Goal: Obtain resource: Obtain resource

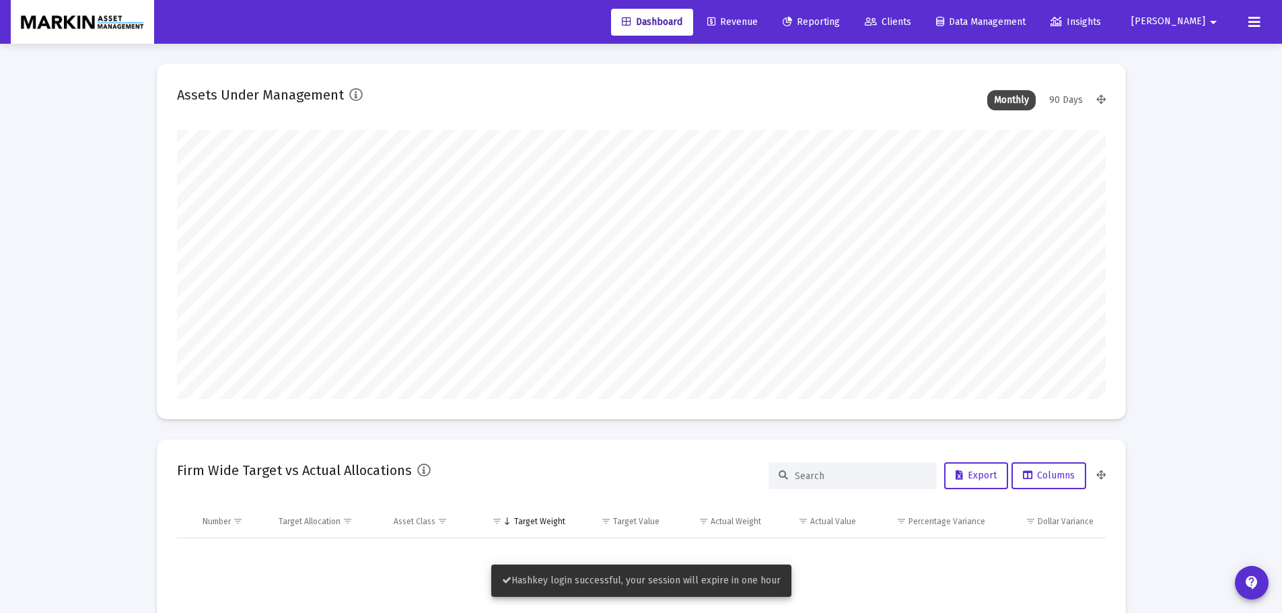
scroll to position [269, 500]
type input "2025-08-26"
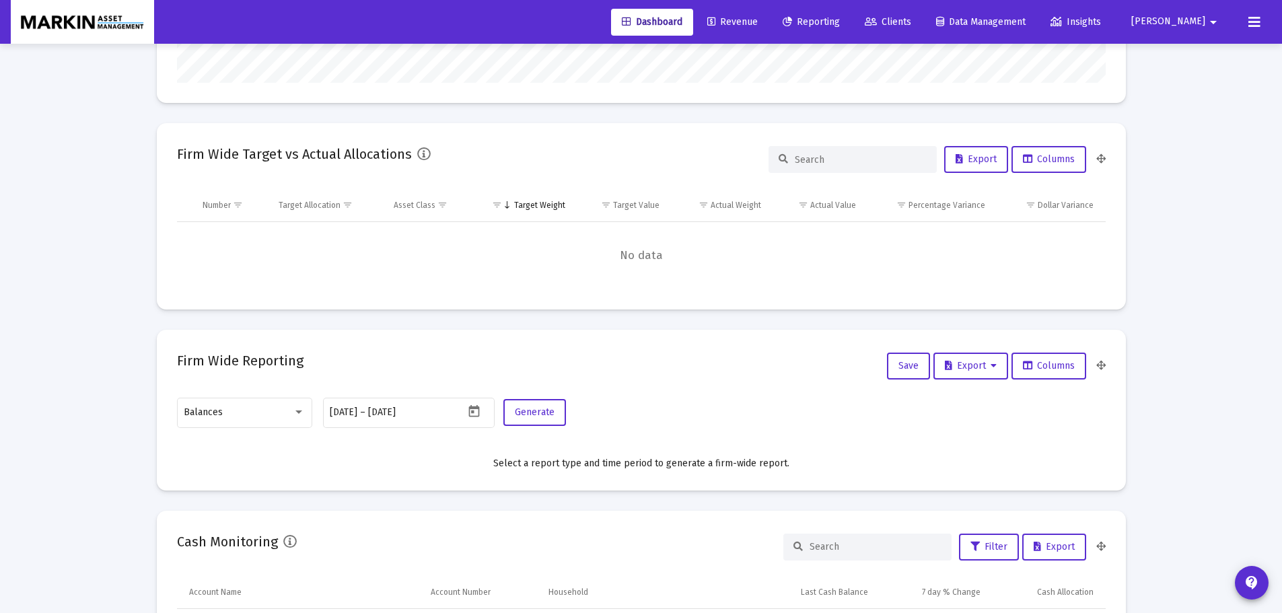
scroll to position [449, 0]
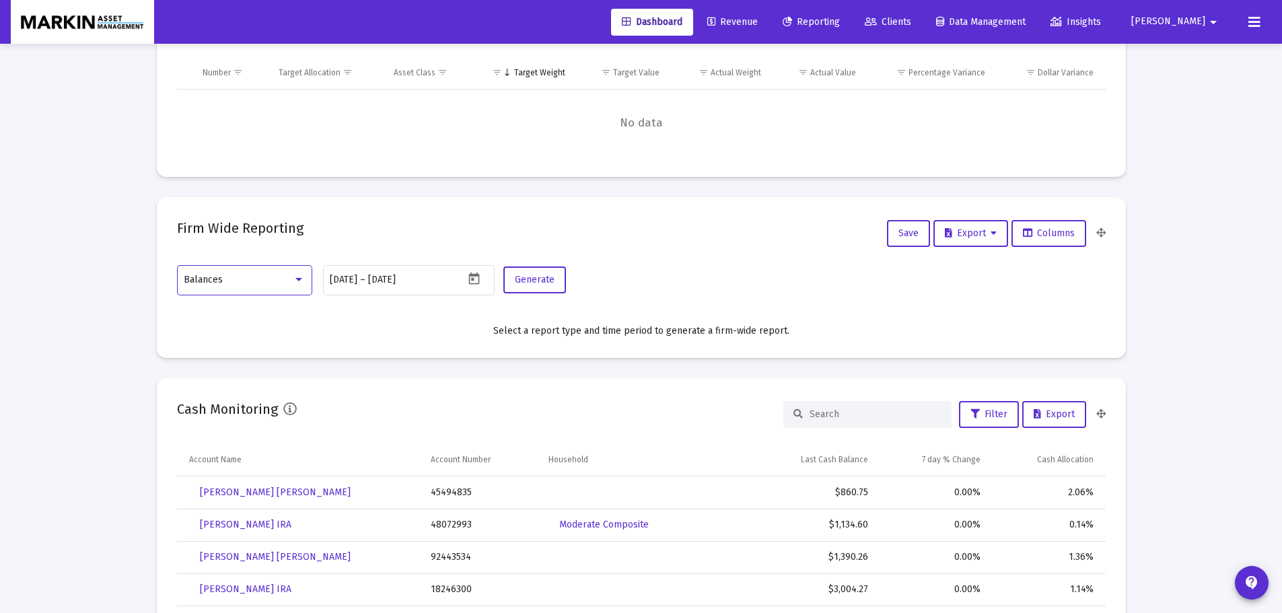
click at [302, 281] on div at bounding box center [299, 279] width 12 height 11
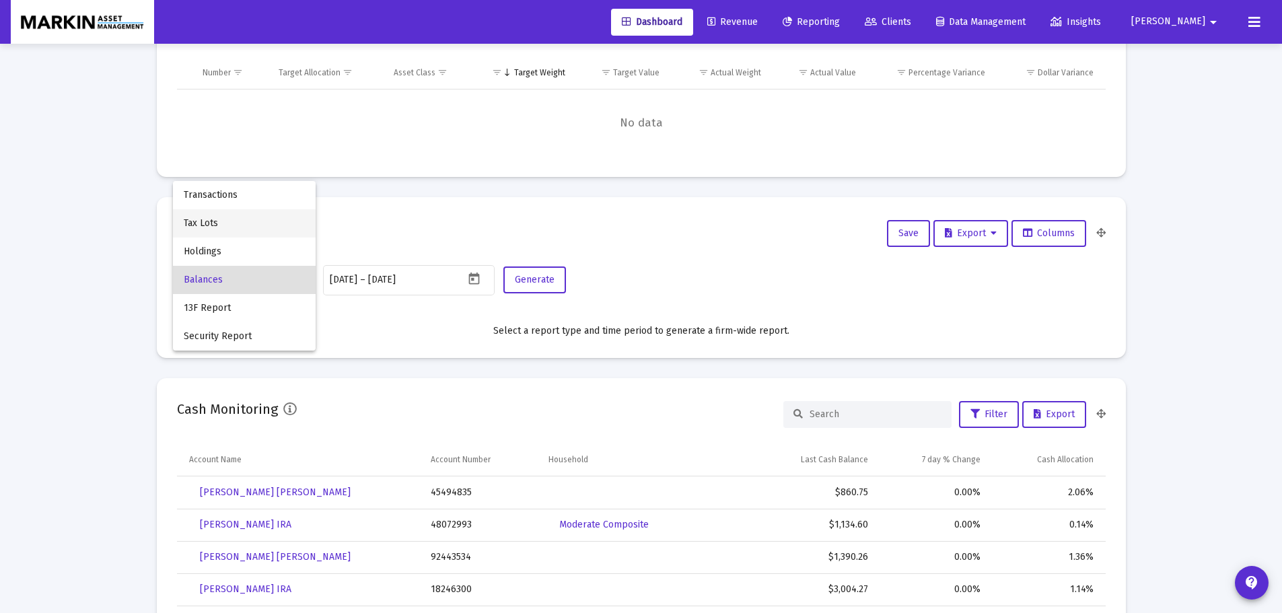
click at [257, 232] on span "Tax Lots" at bounding box center [244, 223] width 121 height 28
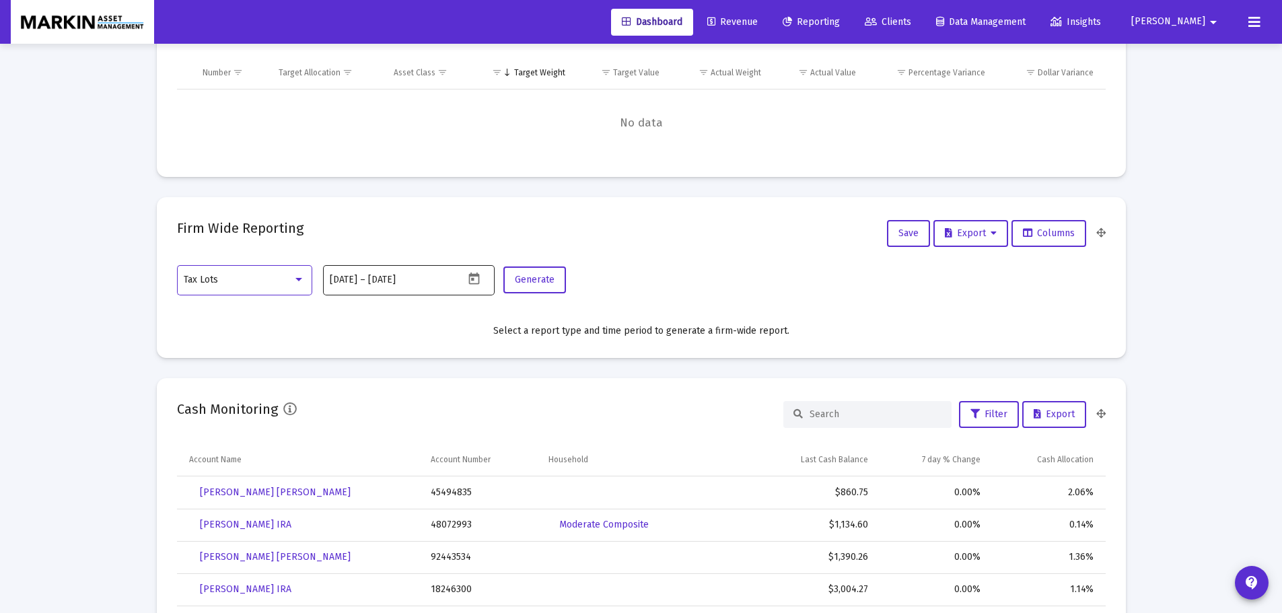
click at [476, 277] on icon "Open calendar" at bounding box center [474, 279] width 14 height 14
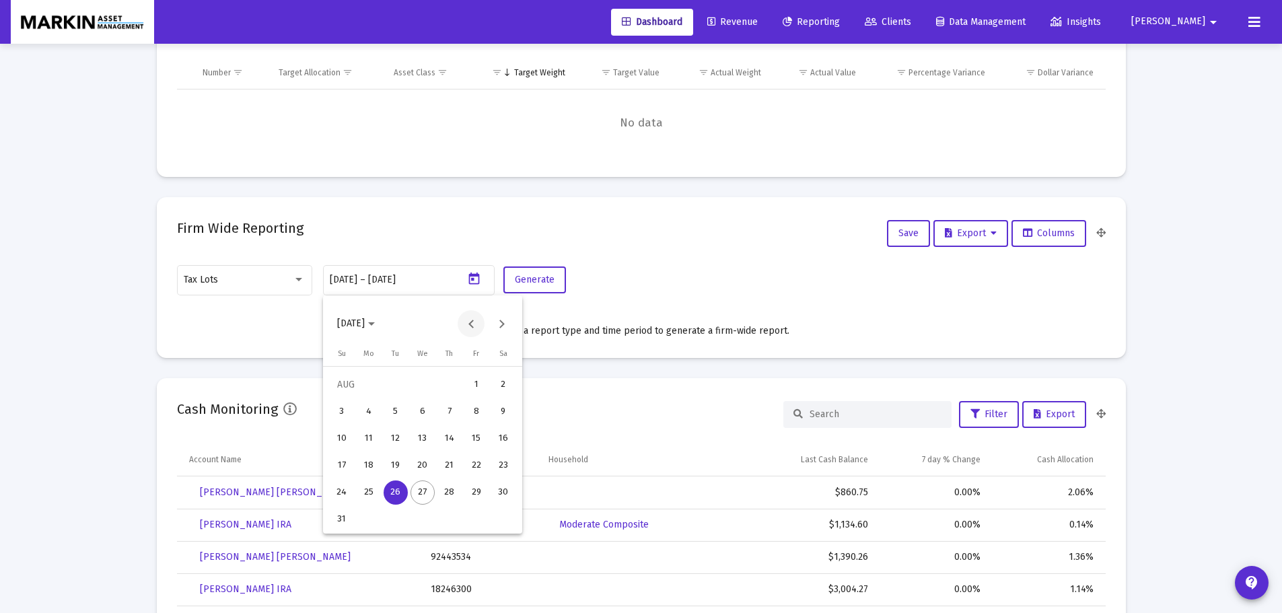
click at [474, 316] on button "Previous month" at bounding box center [471, 323] width 27 height 27
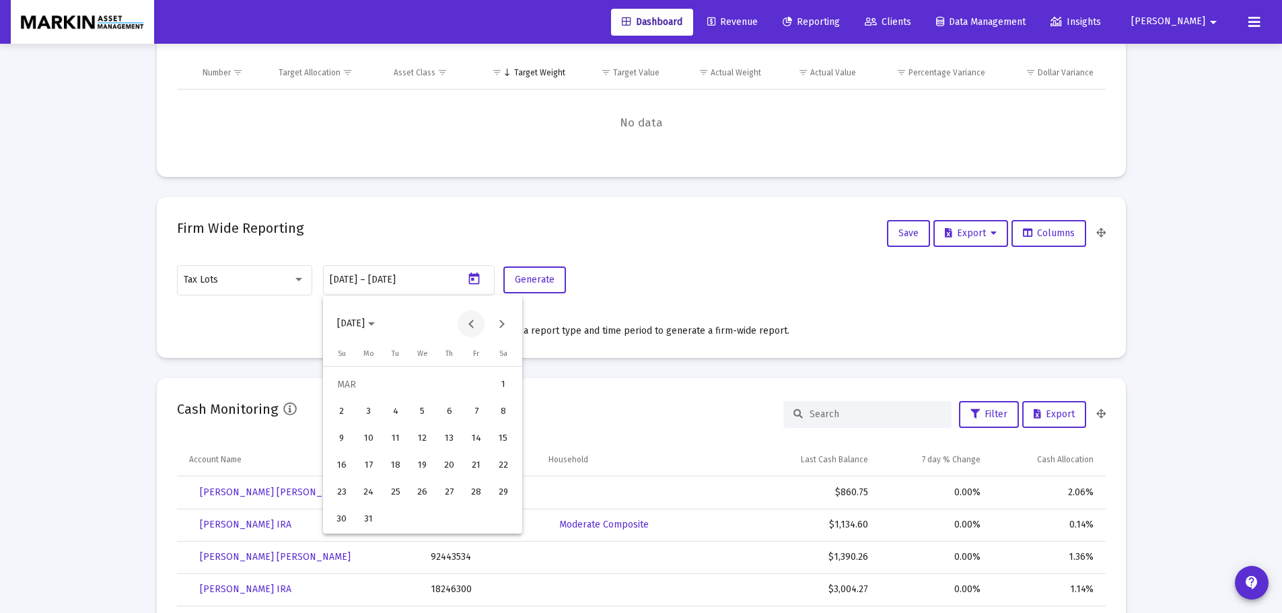
click at [474, 316] on button "Previous month" at bounding box center [471, 323] width 27 height 27
click at [477, 318] on button "Previous month" at bounding box center [471, 323] width 27 height 27
click at [429, 389] on div "1" at bounding box center [423, 385] width 24 height 24
type input "2025-01-01"
click at [422, 384] on div "1" at bounding box center [423, 385] width 24 height 24
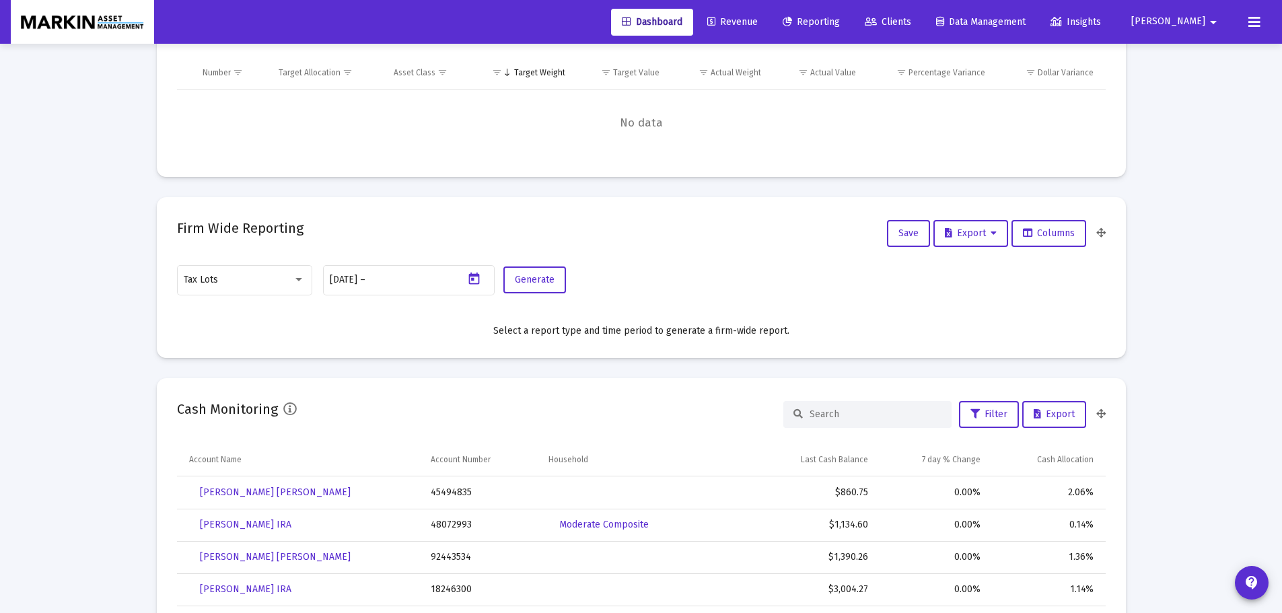
type input "2025-01-01"
click at [546, 283] on span "Generate" at bounding box center [535, 279] width 40 height 11
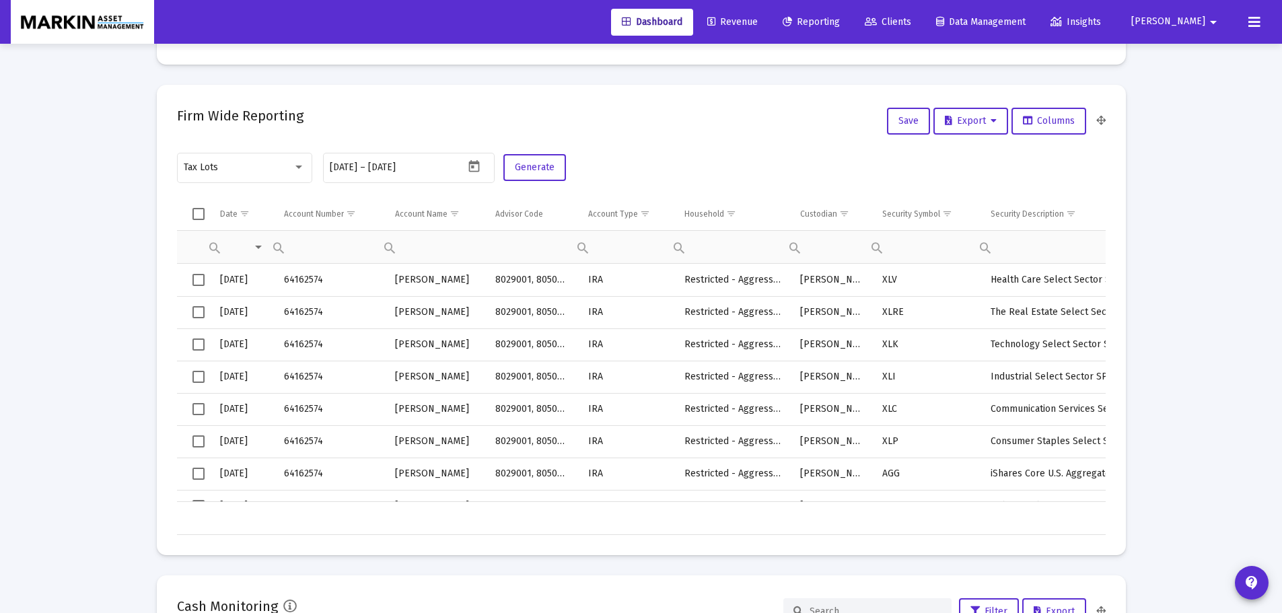
scroll to position [538, 0]
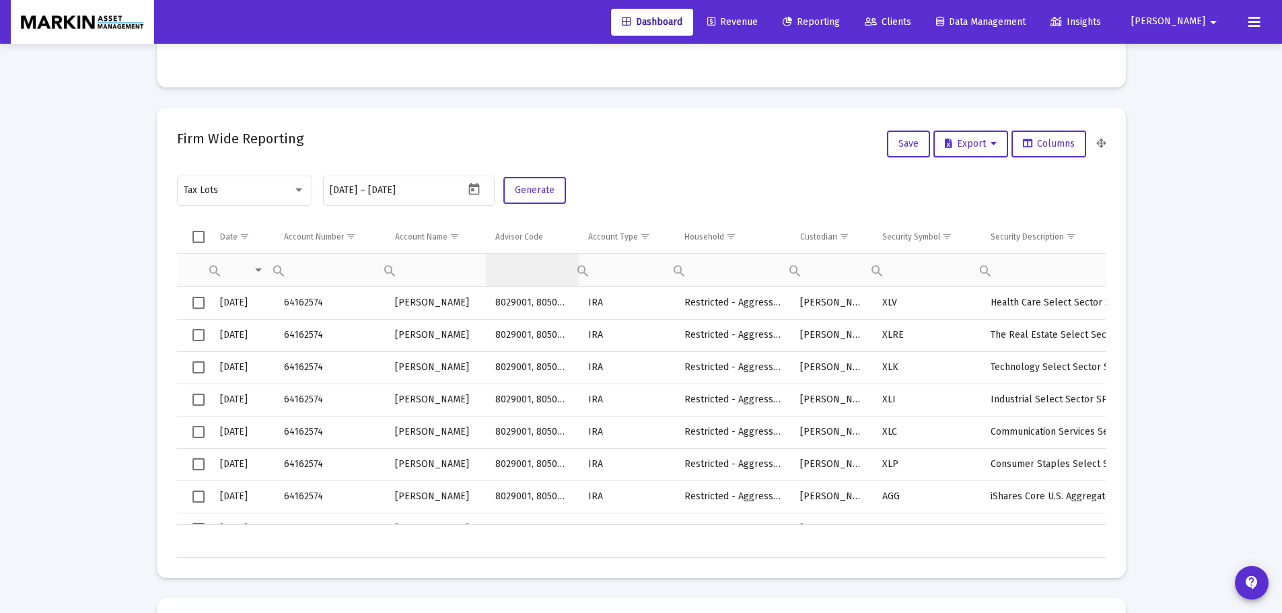
click at [524, 259] on td "Data grid" at bounding box center [532, 270] width 93 height 33
click at [306, 271] on div "Filter cell" at bounding box center [322, 268] width 110 height 32
click at [322, 300] on span "Contains" at bounding box center [327, 302] width 42 height 12
paste input "47405649"
type input "47405649"
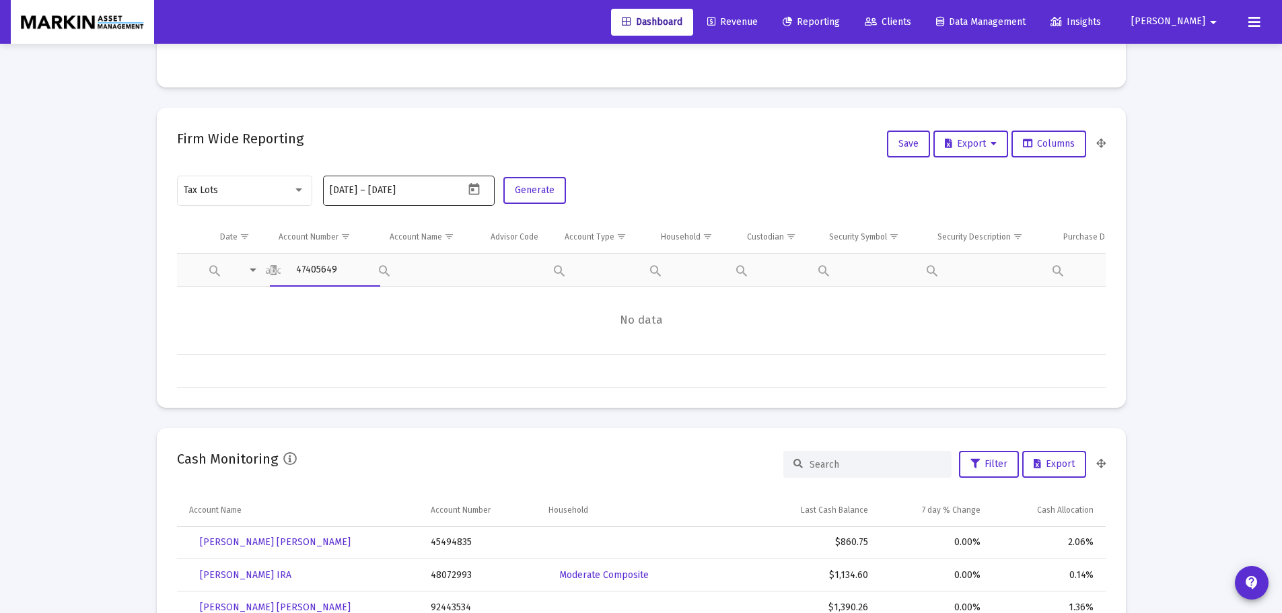
click at [473, 184] on icon "Open calendar" at bounding box center [474, 189] width 11 height 12
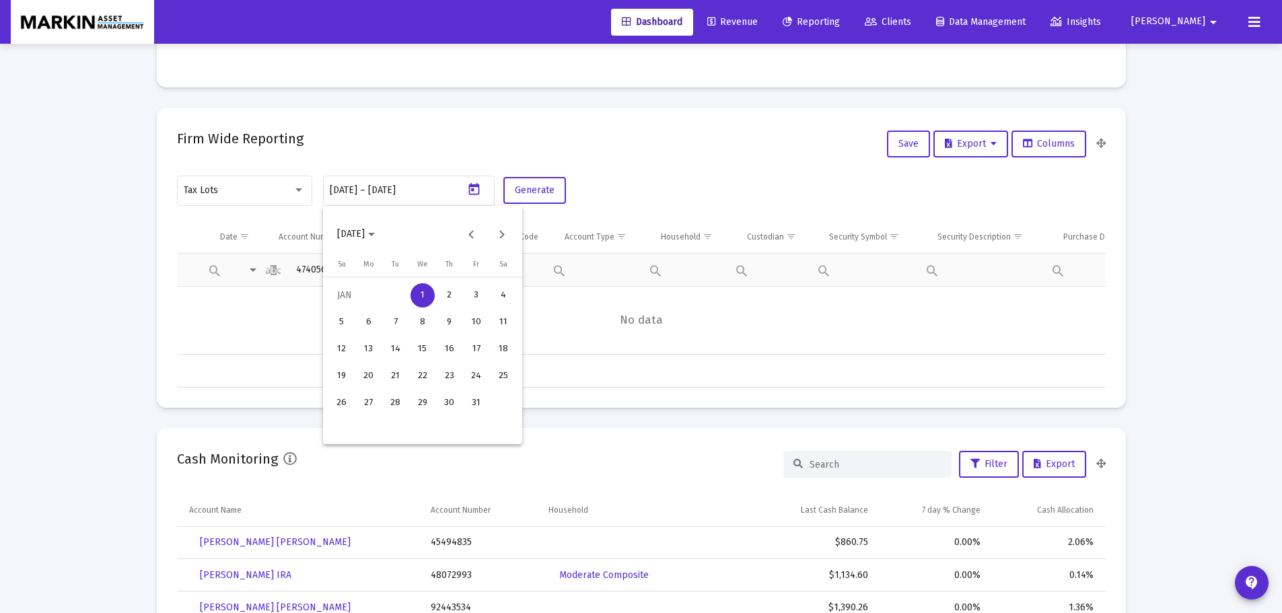
click at [428, 395] on div "29" at bounding box center [423, 403] width 24 height 24
type input "2025-01-29"
click at [429, 395] on div "29" at bounding box center [423, 403] width 24 height 24
type input "2025-01-29"
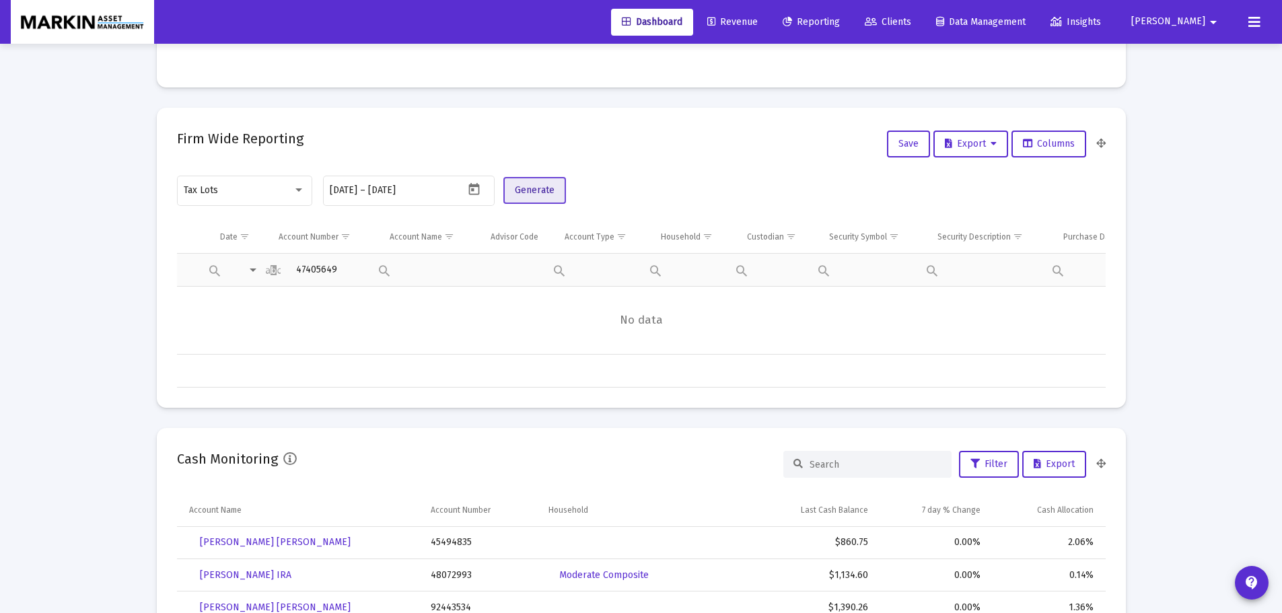
click at [540, 189] on span "Generate" at bounding box center [535, 189] width 40 height 11
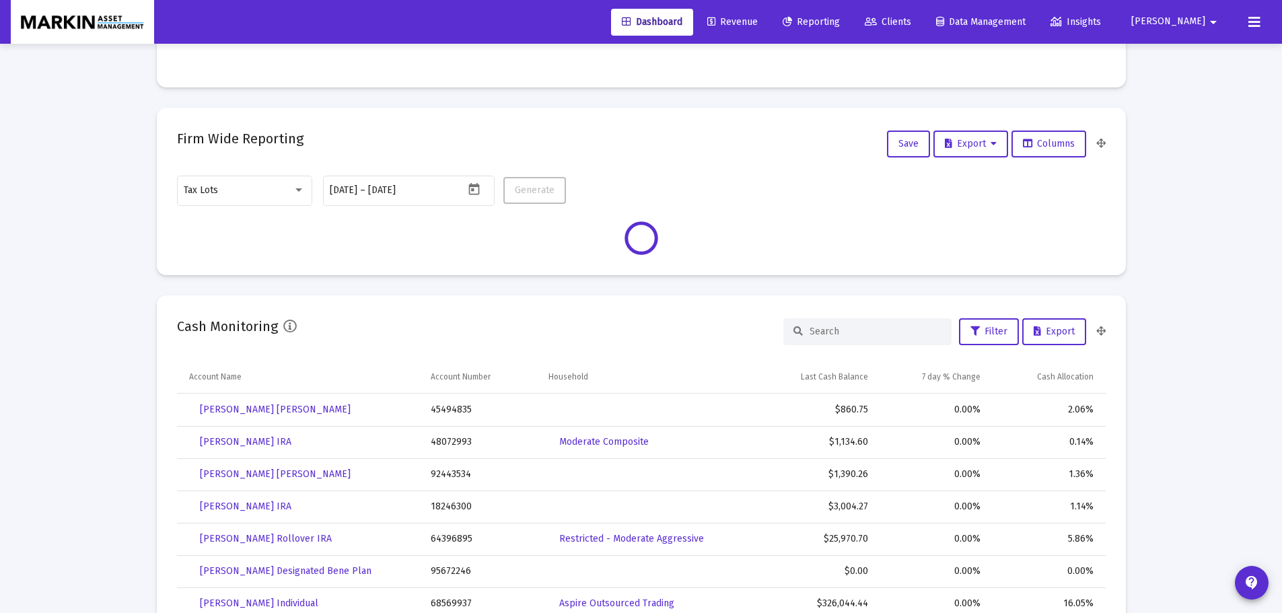
click at [440, 141] on div "Firm Wide Reporting Save Export Columns" at bounding box center [641, 144] width 929 height 32
drag, startPoint x: 559, startPoint y: 140, endPoint x: 536, endPoint y: 127, distance: 26.0
click at [557, 140] on div "Firm Wide Reporting Save Export Columns" at bounding box center [641, 144] width 929 height 32
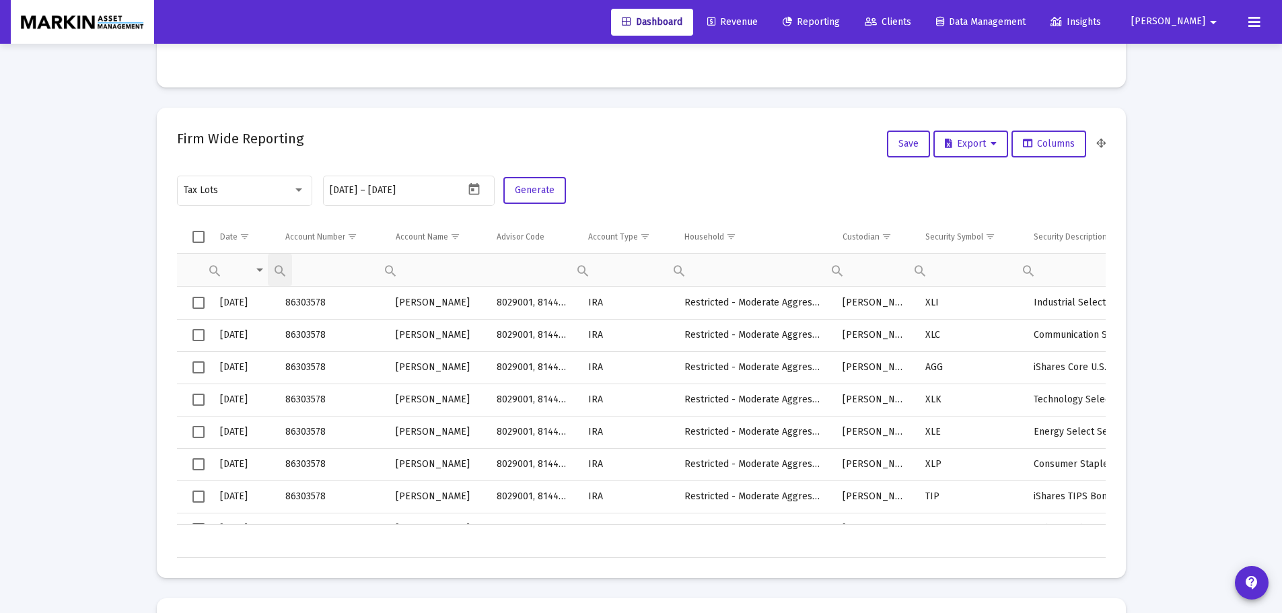
click at [0, 0] on div "Filter cell" at bounding box center [0, 0] width 0 height 0
click at [333, 304] on span "Contains" at bounding box center [328, 302] width 42 height 12
paste input "47405649"
type input "47405649"
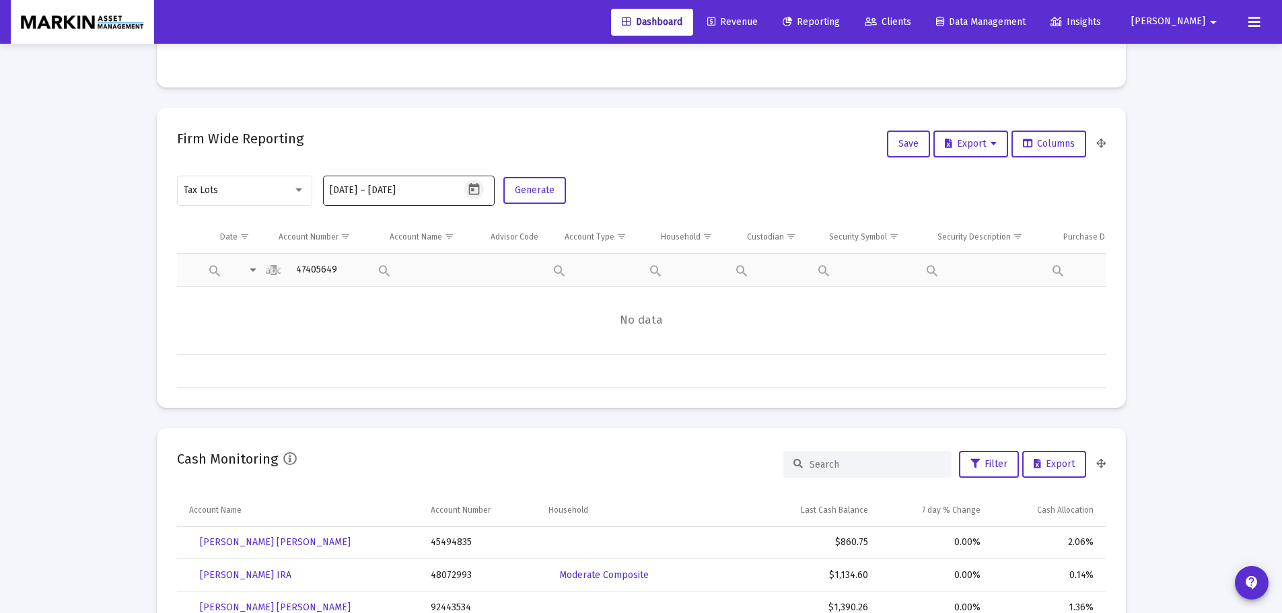
click at [477, 193] on icon "Open calendar" at bounding box center [474, 189] width 14 height 14
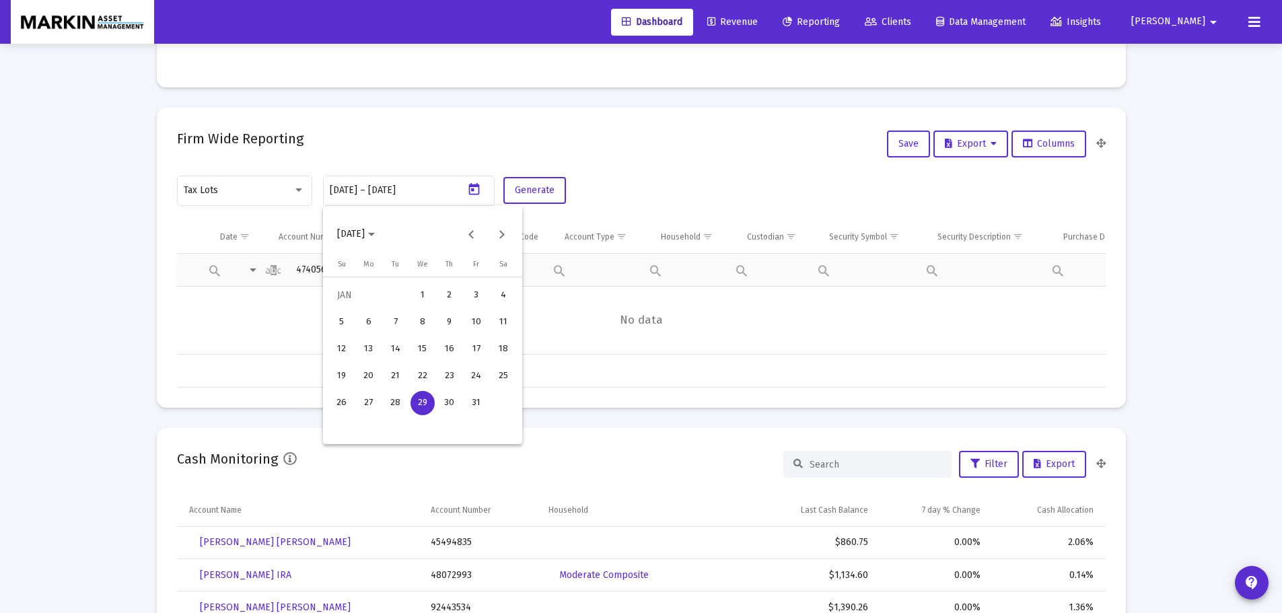
click at [453, 409] on div "30" at bounding box center [450, 403] width 24 height 24
type input "2025-01-30"
click at [454, 405] on div "30" at bounding box center [450, 403] width 24 height 24
type input "2025-01-30"
click at [571, 185] on div "Tax Lots 2025-01-30 2025-01-30 – 2025-01-30 Generate" at bounding box center [641, 198] width 929 height 48
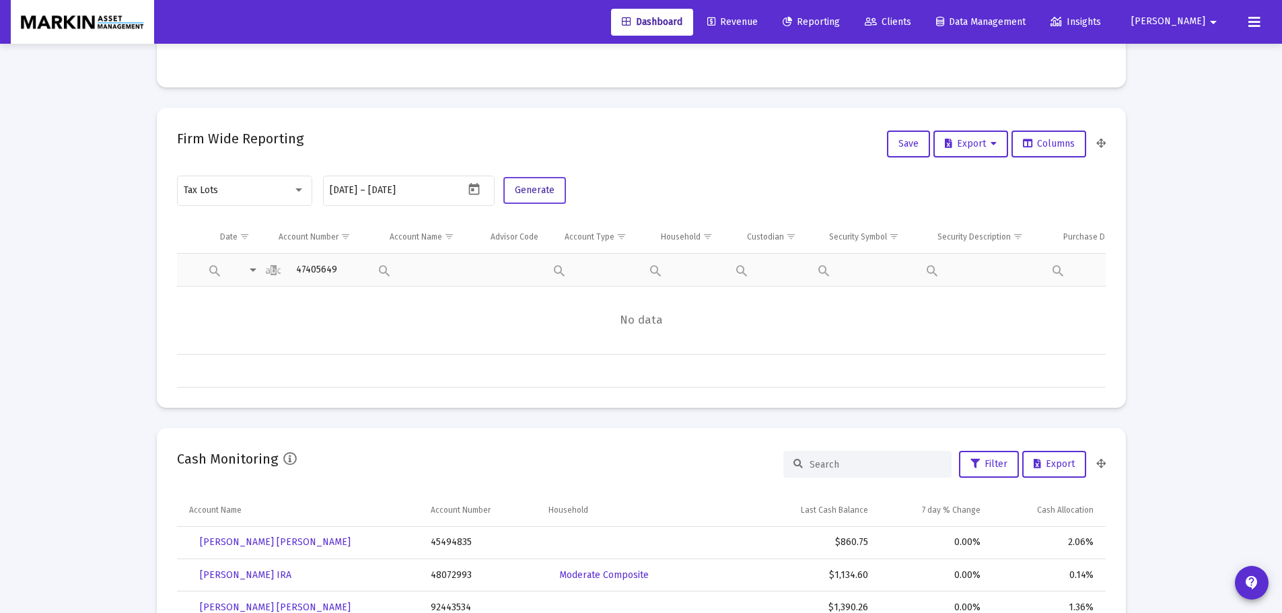
click at [537, 185] on span "Generate" at bounding box center [535, 189] width 40 height 11
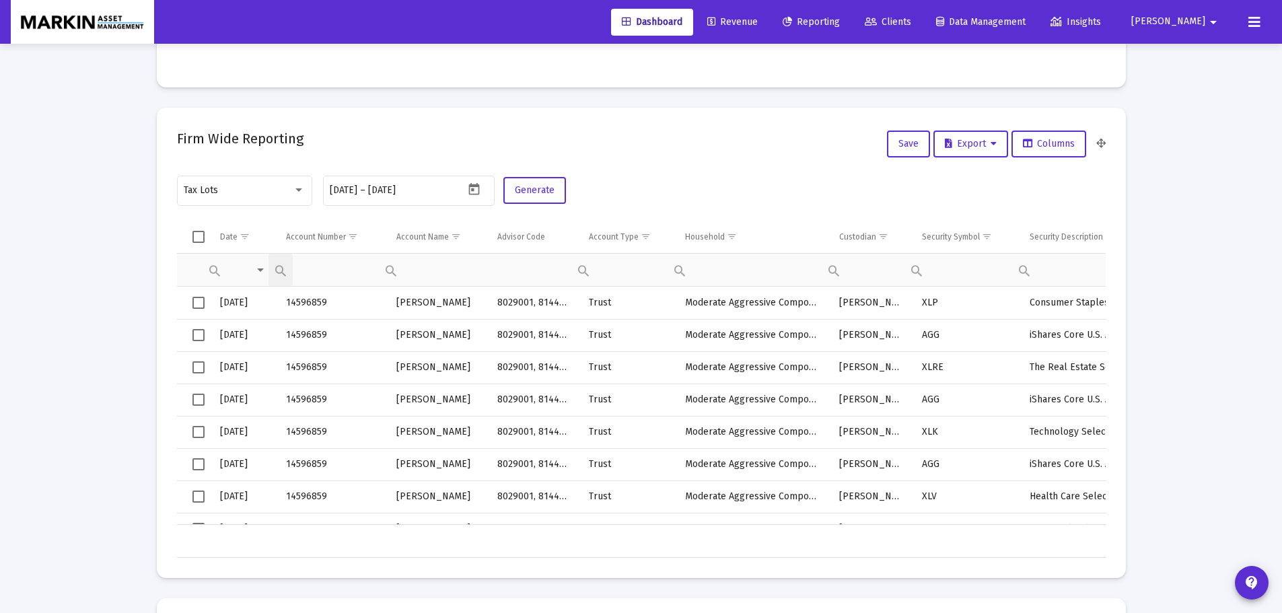
click at [0, 0] on div "Filter cell" at bounding box center [0, 0] width 0 height 0
click at [334, 297] on span "Contains" at bounding box center [329, 302] width 42 height 12
paste input "47405649"
type input "47405649"
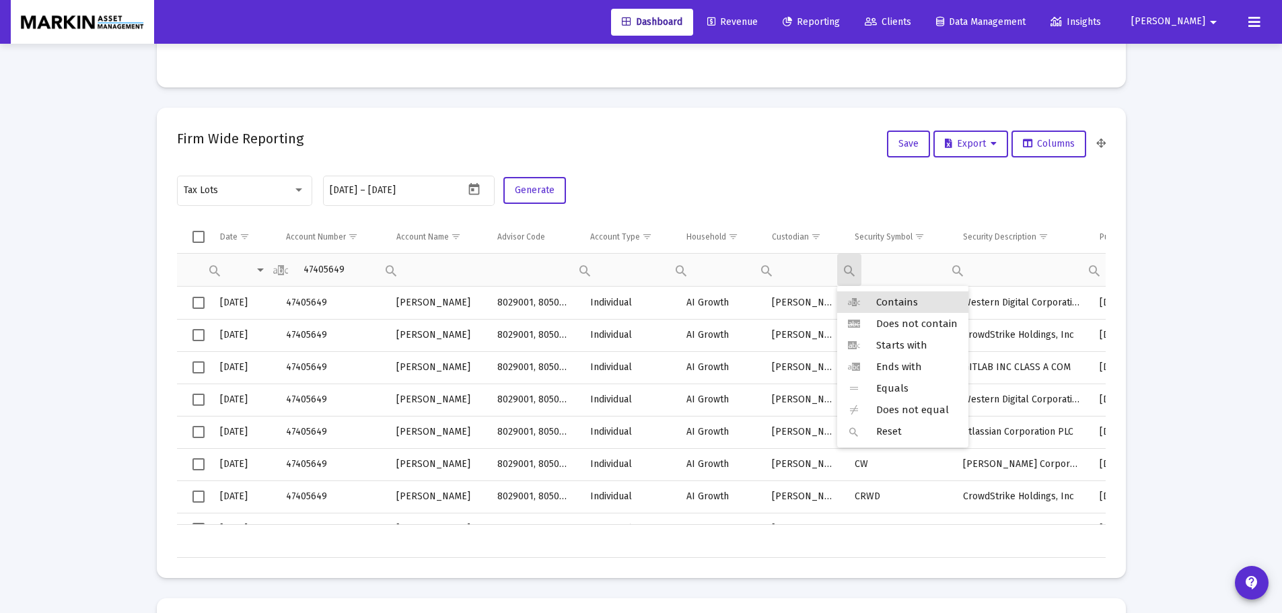
click at [864, 271] on div "Filter cell" at bounding box center [891, 268] width 108 height 32
click at [889, 301] on span "Contains" at bounding box center [897, 302] width 42 height 12
click at [906, 300] on span "Contains" at bounding box center [897, 302] width 42 height 12
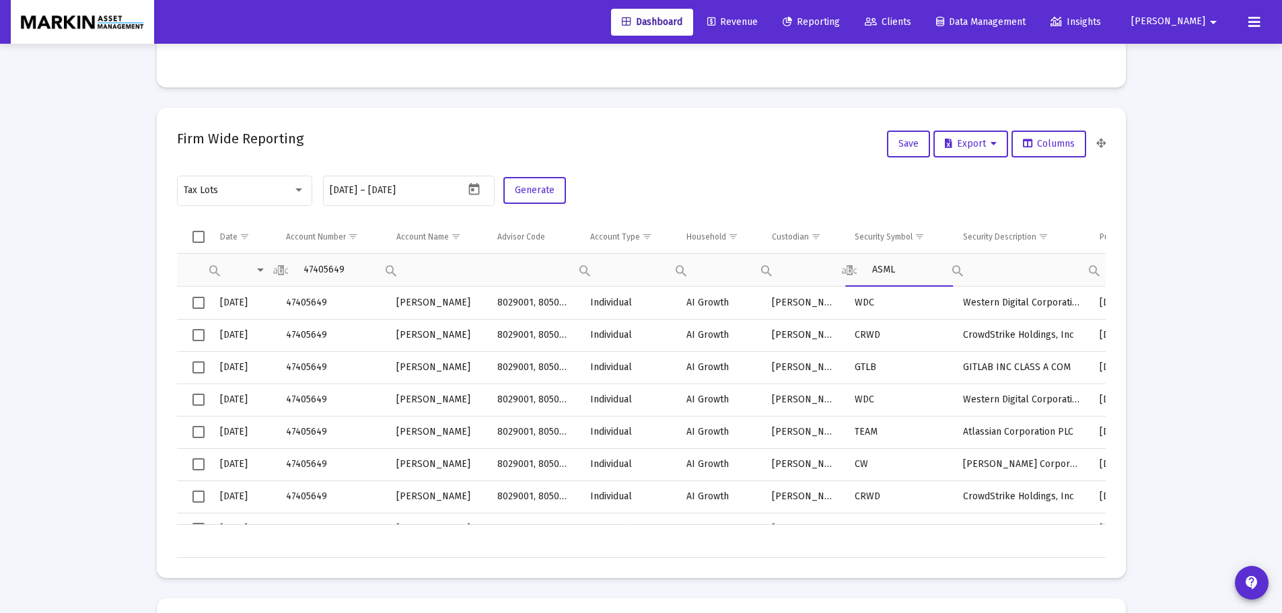
type input "ASML"
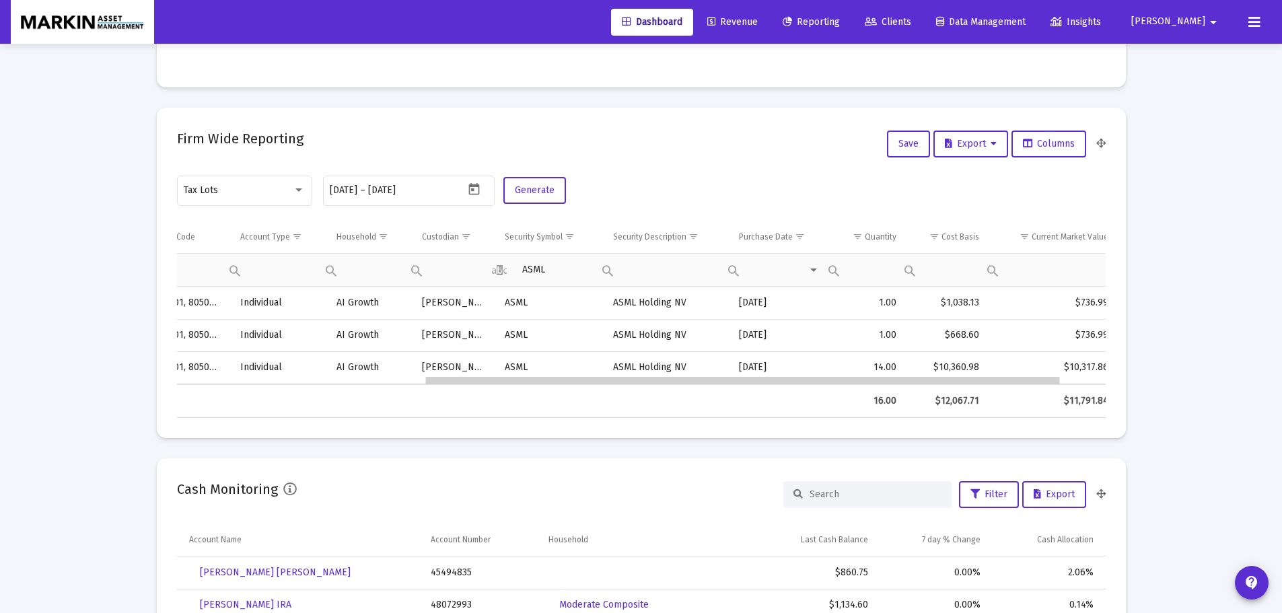
scroll to position [0, 0]
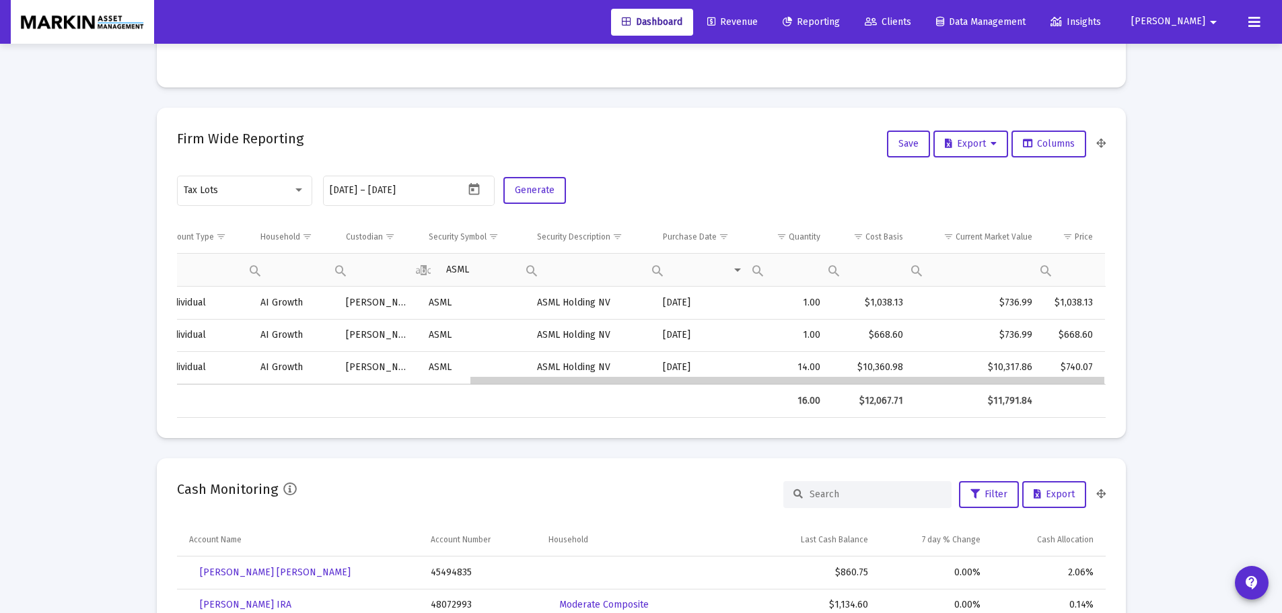
drag, startPoint x: 610, startPoint y: 380, endPoint x: 993, endPoint y: 365, distance: 384.0
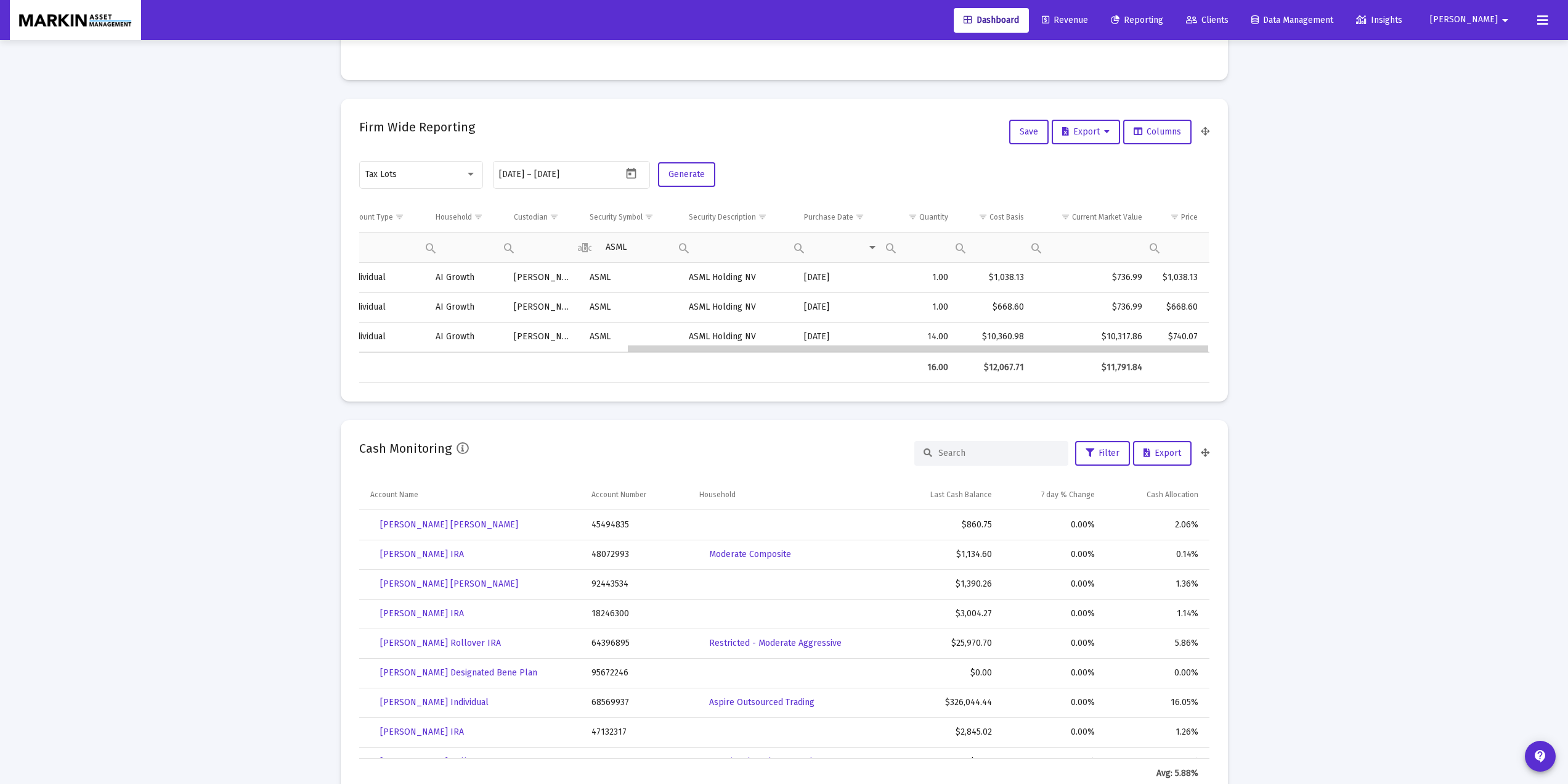
scroll to position [0, 389]
drag, startPoint x: 923, startPoint y: 351, endPoint x: 952, endPoint y: 352, distance: 29.0
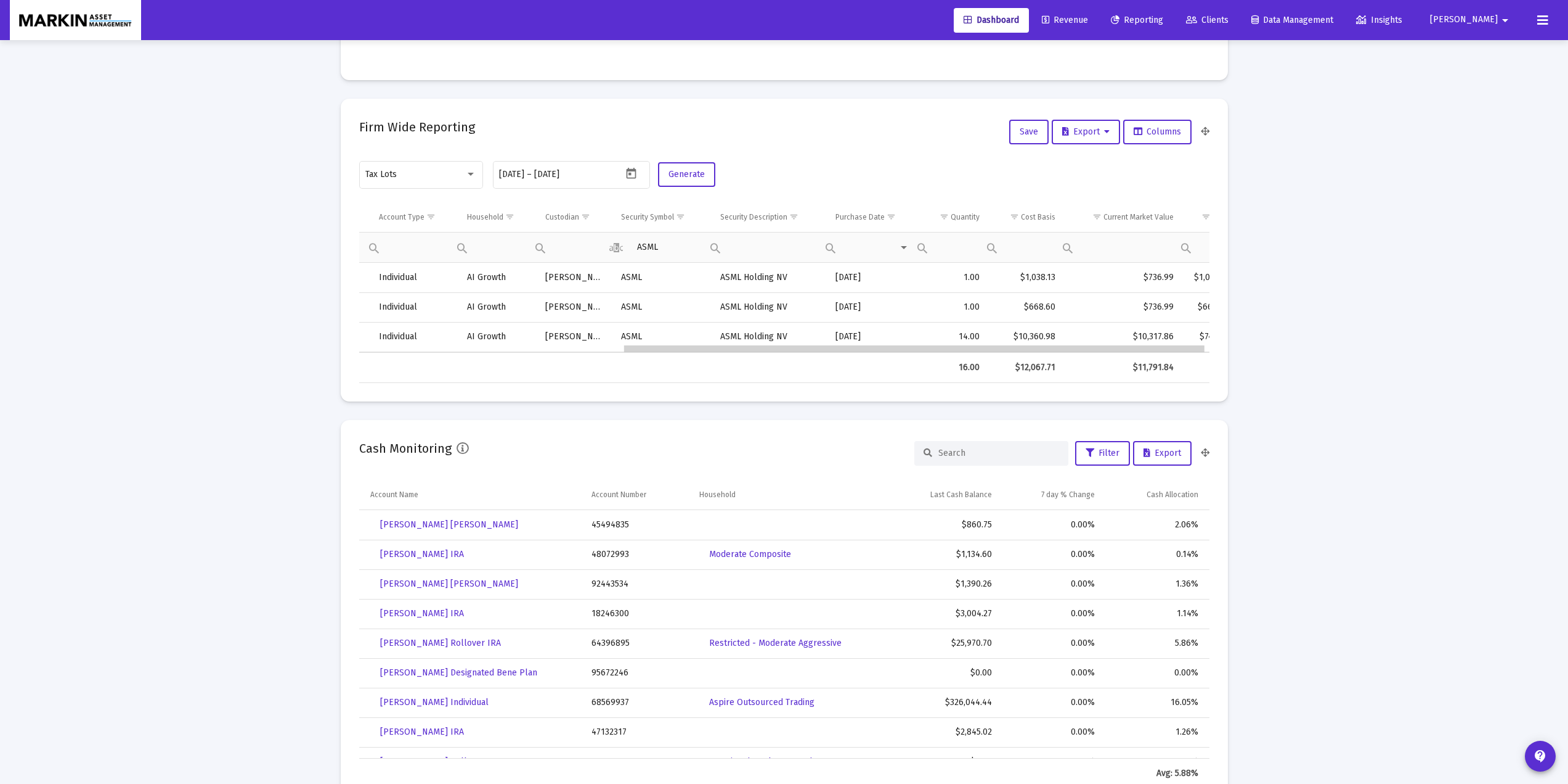
scroll to position [0, 332]
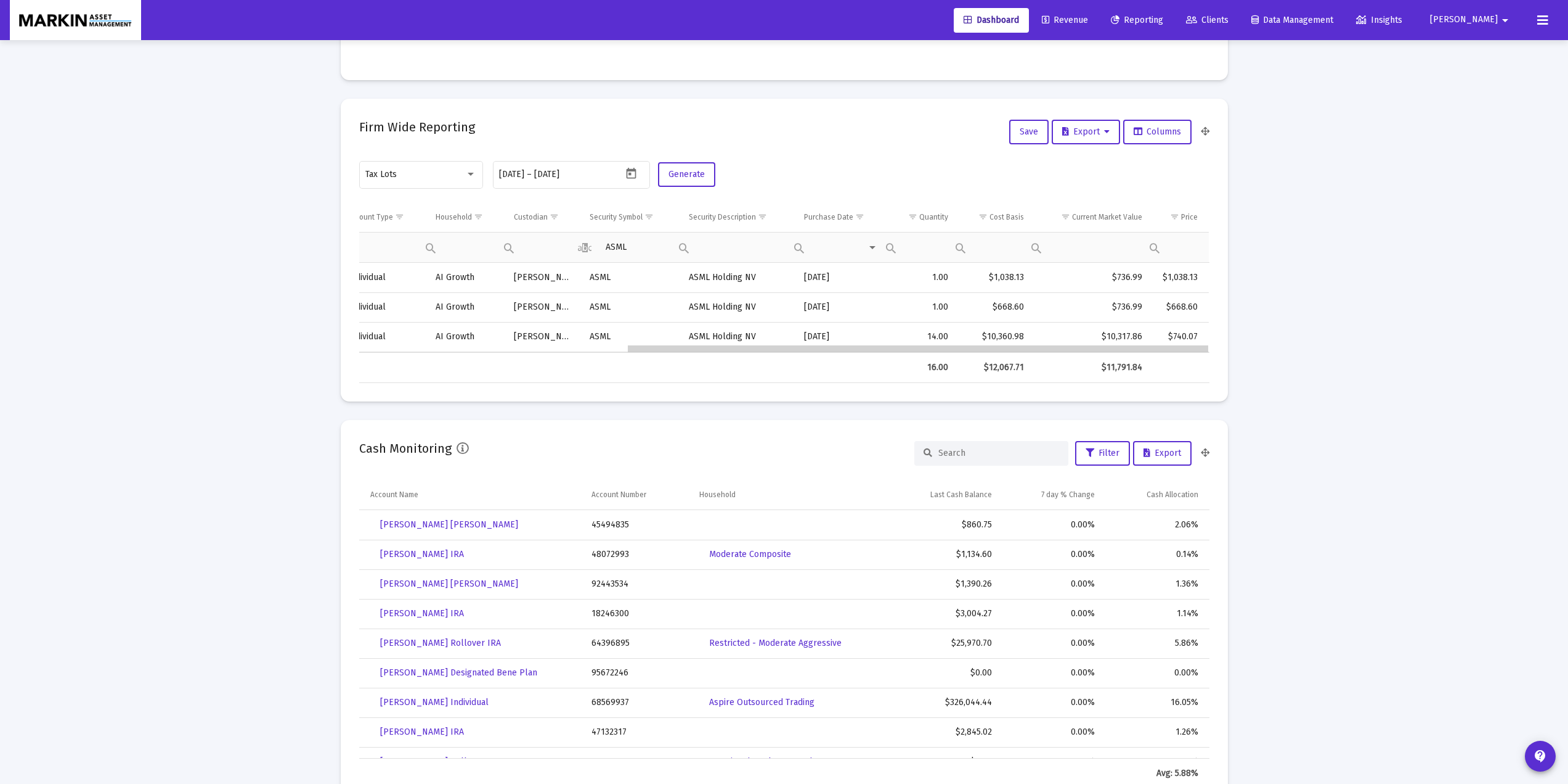
drag, startPoint x: 947, startPoint y: 350, endPoint x: 998, endPoint y: 321, distance: 58.7
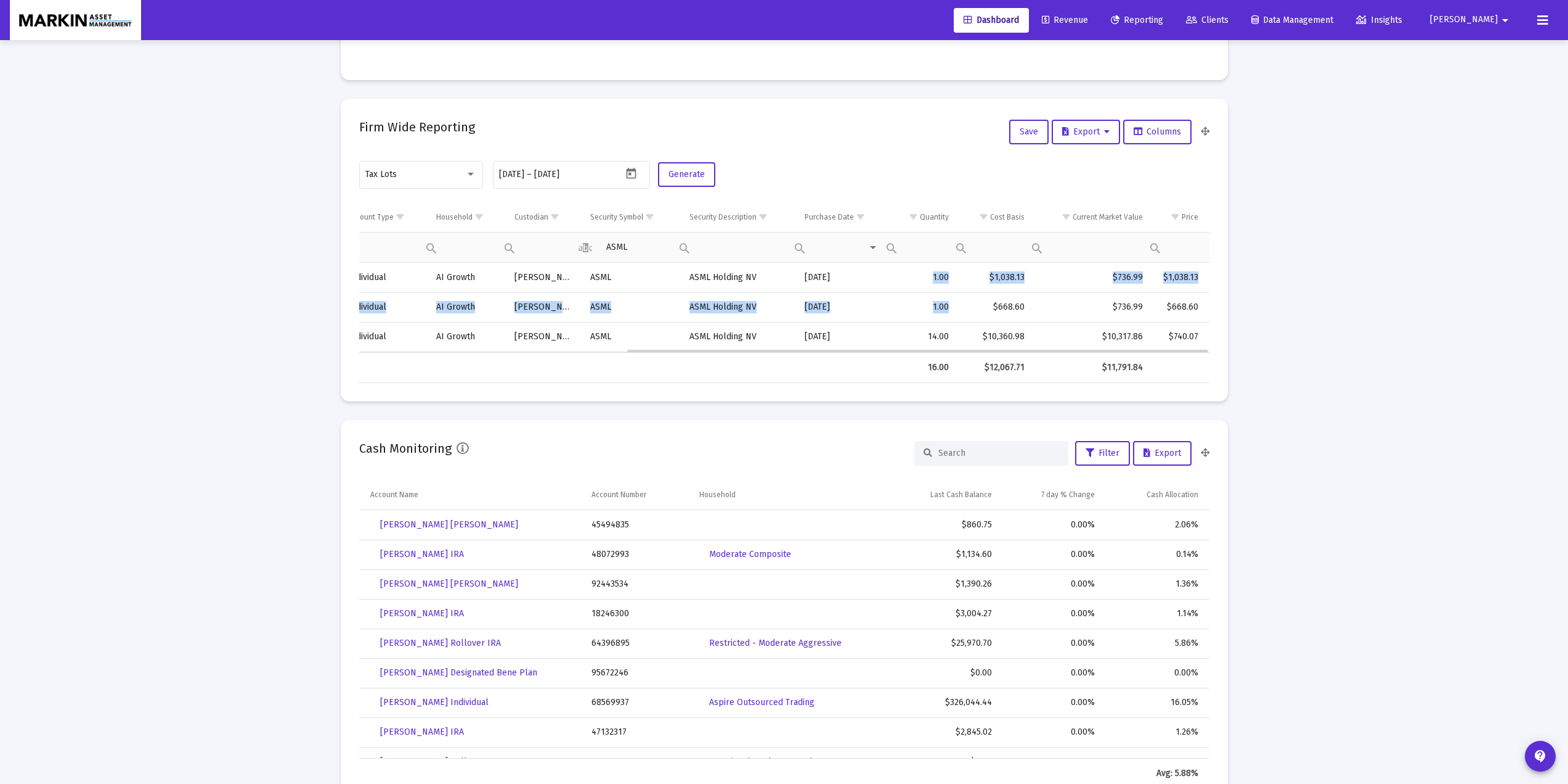
drag, startPoint x: 914, startPoint y: 282, endPoint x: 951, endPoint y: 304, distance: 43.0
click at [957, 307] on tbody "01/30/2025 47405649 Joseph Stiver 8029001, 8050092 Individual AI Growth Schwab …" at bounding box center [589, 307] width 1240 height 89
click at [943, 295] on td "1.00" at bounding box center [923, 307] width 70 height 29
drag, startPoint x: 859, startPoint y: 305, endPoint x: 858, endPoint y: 281, distance: 24.0
click at [804, 275] on tbody "01/30/2025 47405649 Joseph Stiver 8029001, 8050092 Individual AI Growth Schwab …" at bounding box center [589, 307] width 1240 height 89
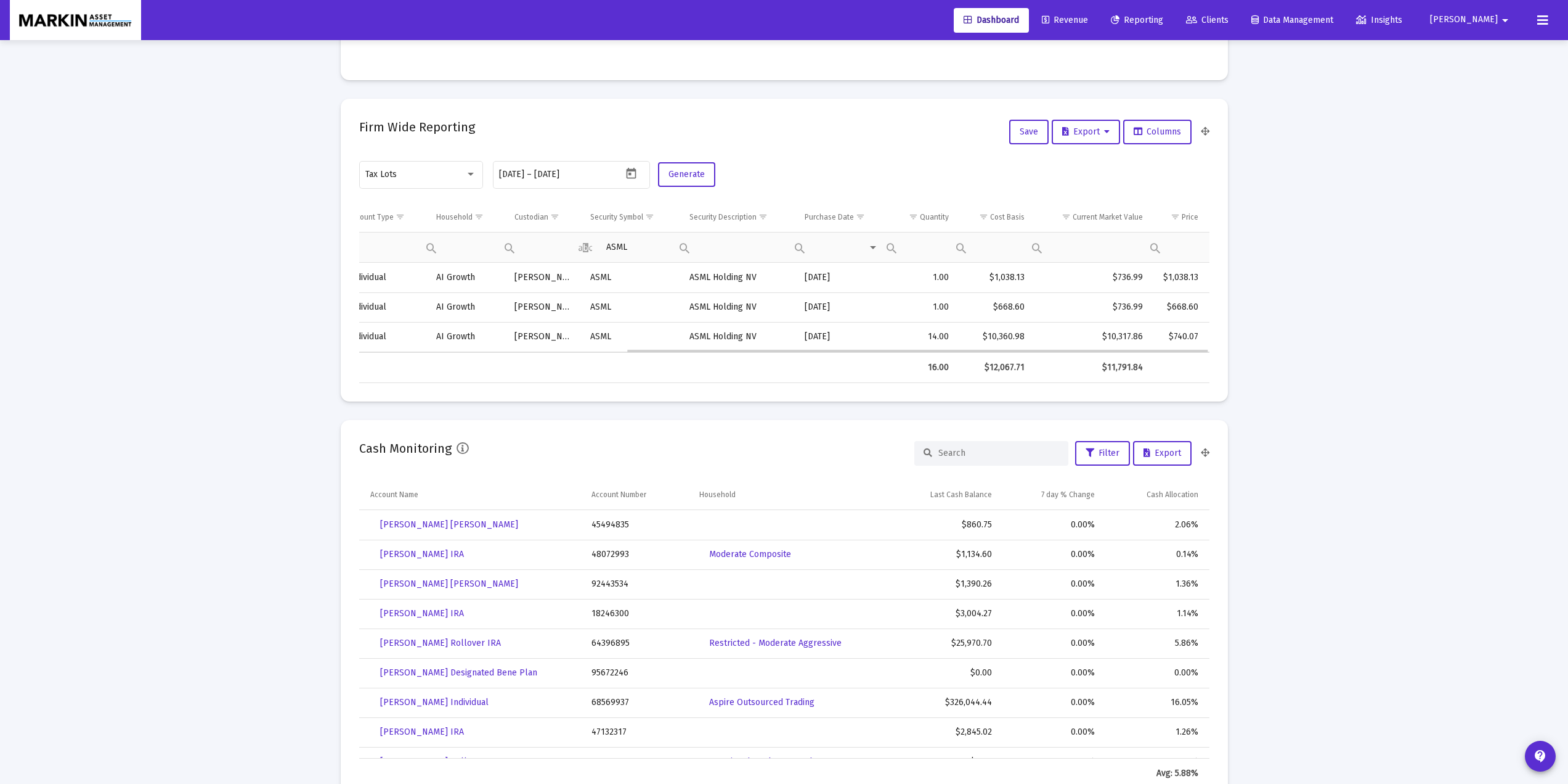
click at [881, 280] on td "06/05/2024" at bounding box center [842, 278] width 92 height 29
click at [871, 310] on td "08/30/2023" at bounding box center [842, 307] width 92 height 29
click at [870, 310] on td "08/30/2023" at bounding box center [842, 307] width 92 height 29
click at [873, 338] on td "01/30/2025" at bounding box center [842, 336] width 92 height 29
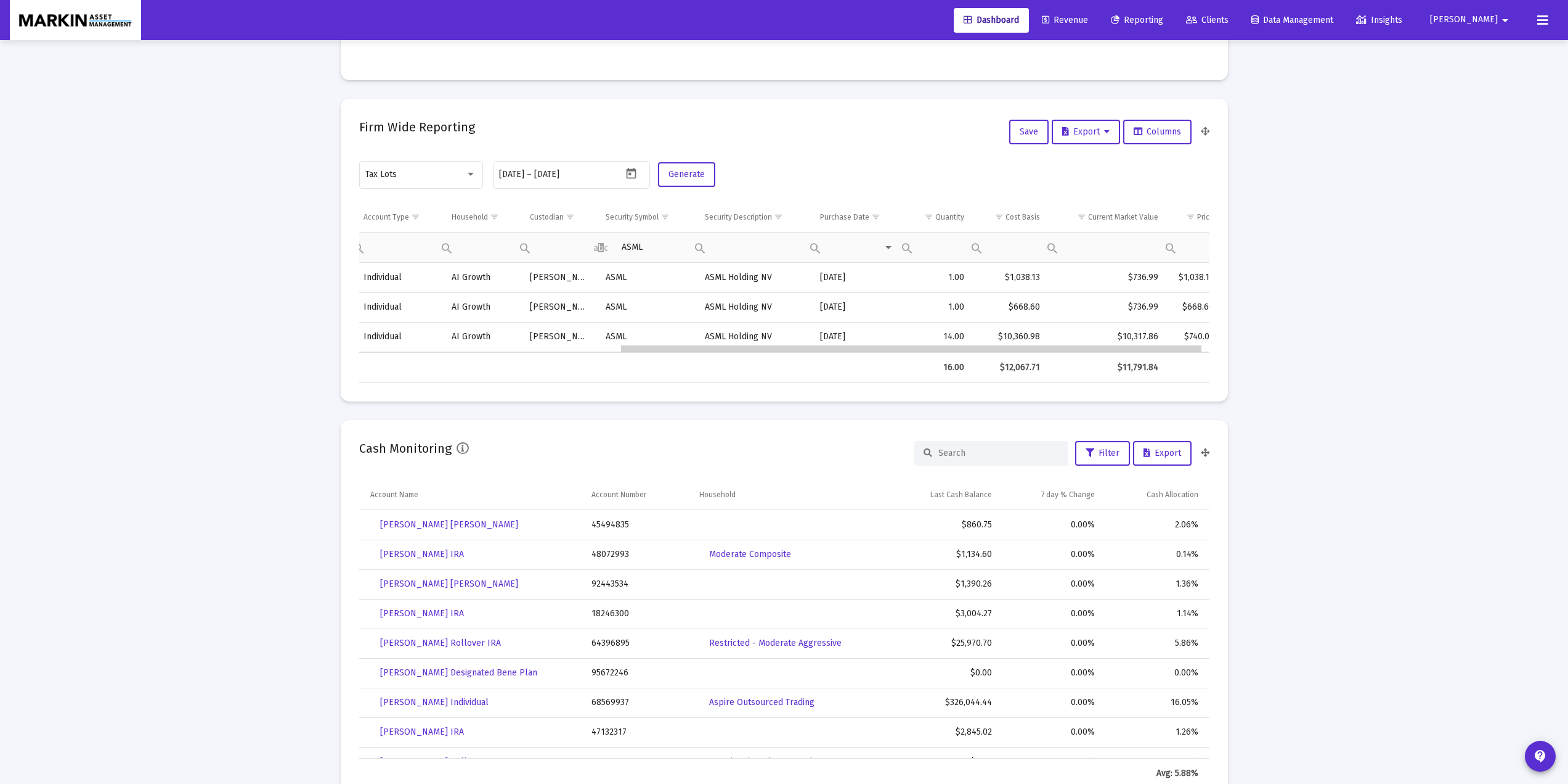
drag, startPoint x: 868, startPoint y: 348, endPoint x: 883, endPoint y: 320, distance: 31.8
click at [1148, 142] on button "Columns" at bounding box center [1157, 132] width 69 height 25
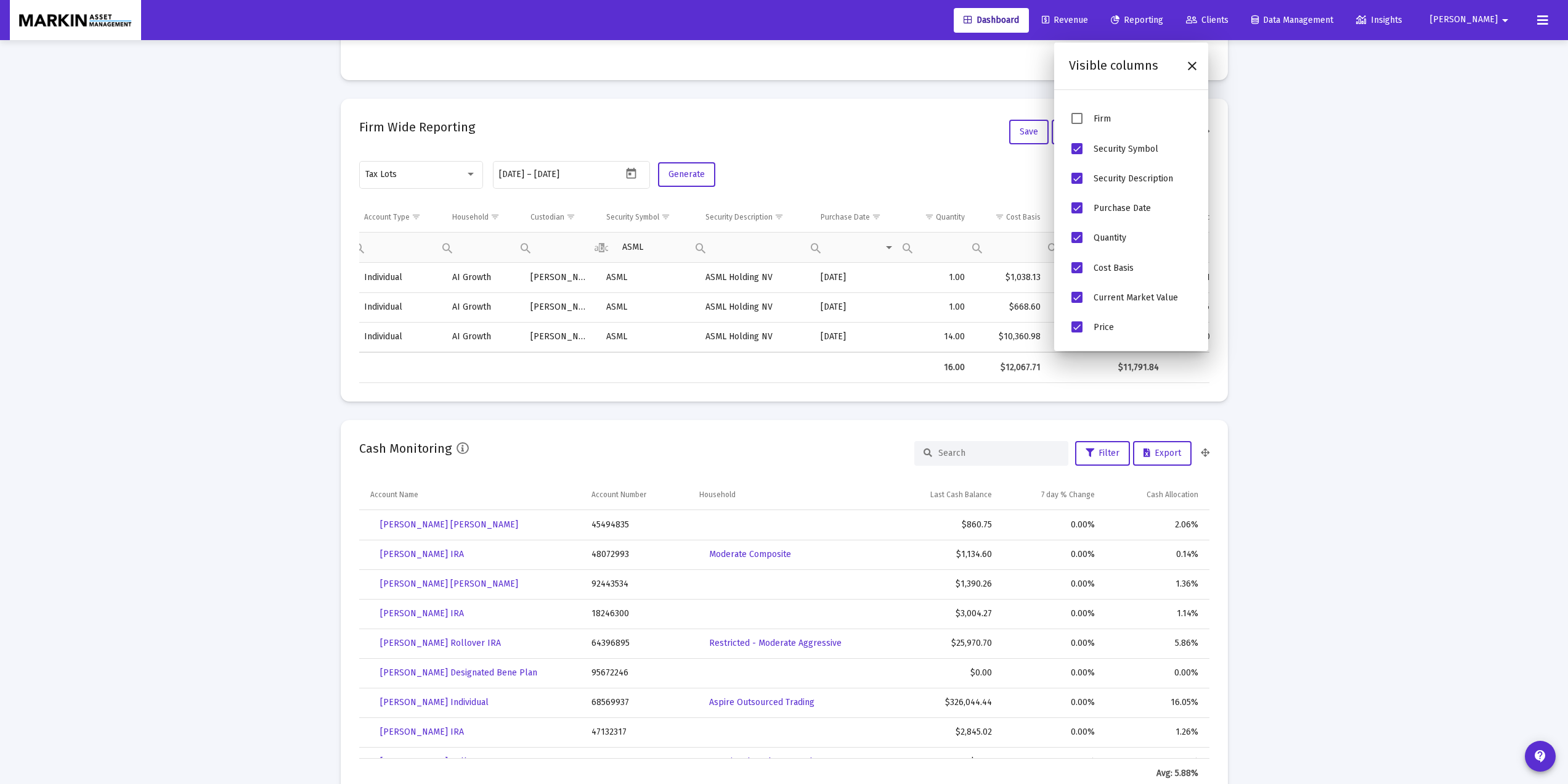
click at [1334, 234] on div "Loading... Assets Under Management Monthly 90 Days Firm Wide Target vs Actual A…" at bounding box center [784, 797] width 1568 height 2579
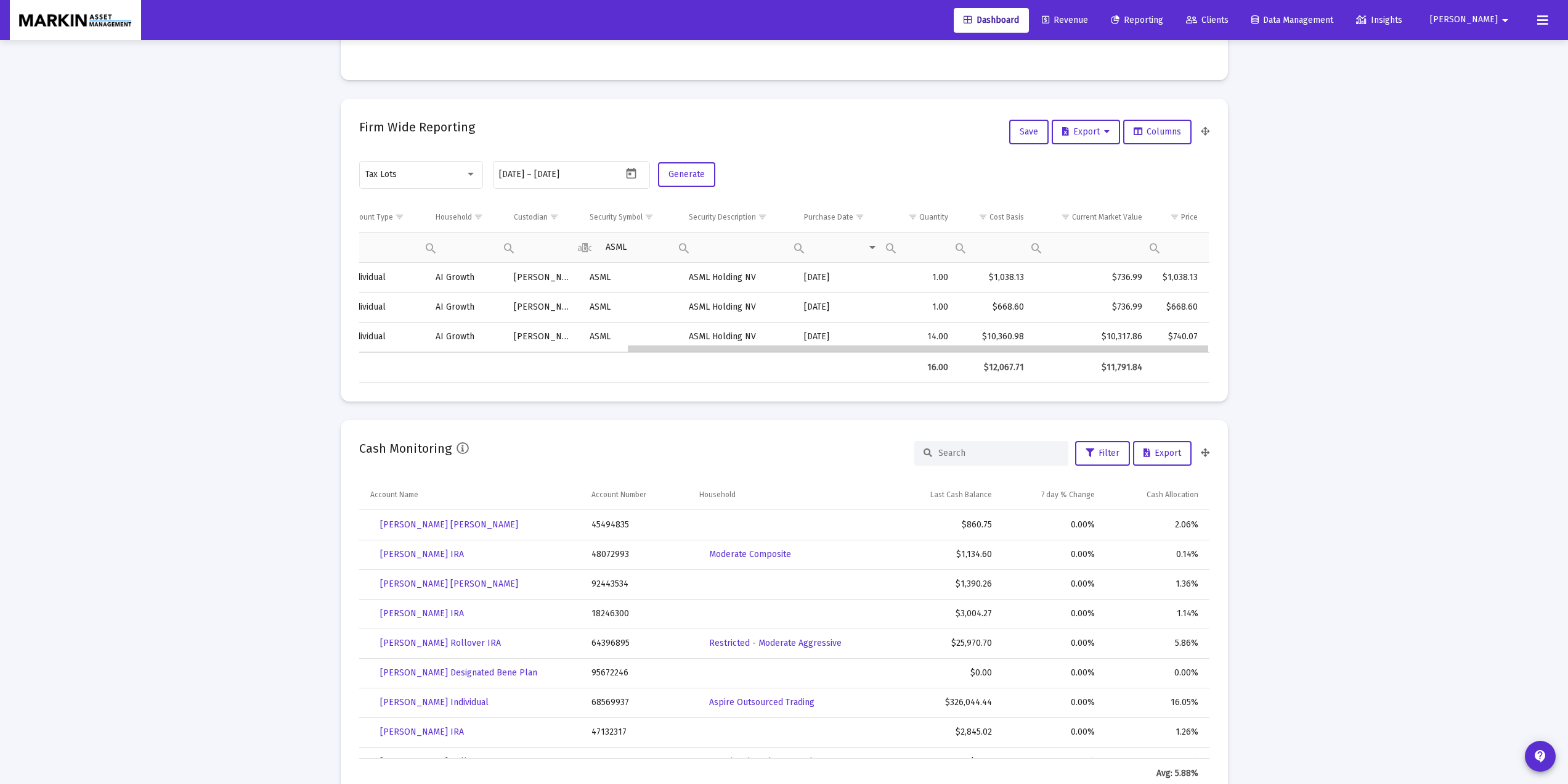
drag, startPoint x: 906, startPoint y: 350, endPoint x: 941, endPoint y: 352, distance: 35.1
drag, startPoint x: 972, startPoint y: 345, endPoint x: 1079, endPoint y: 346, distance: 107.0
click at [1097, 135] on span "Export" at bounding box center [1086, 131] width 48 height 10
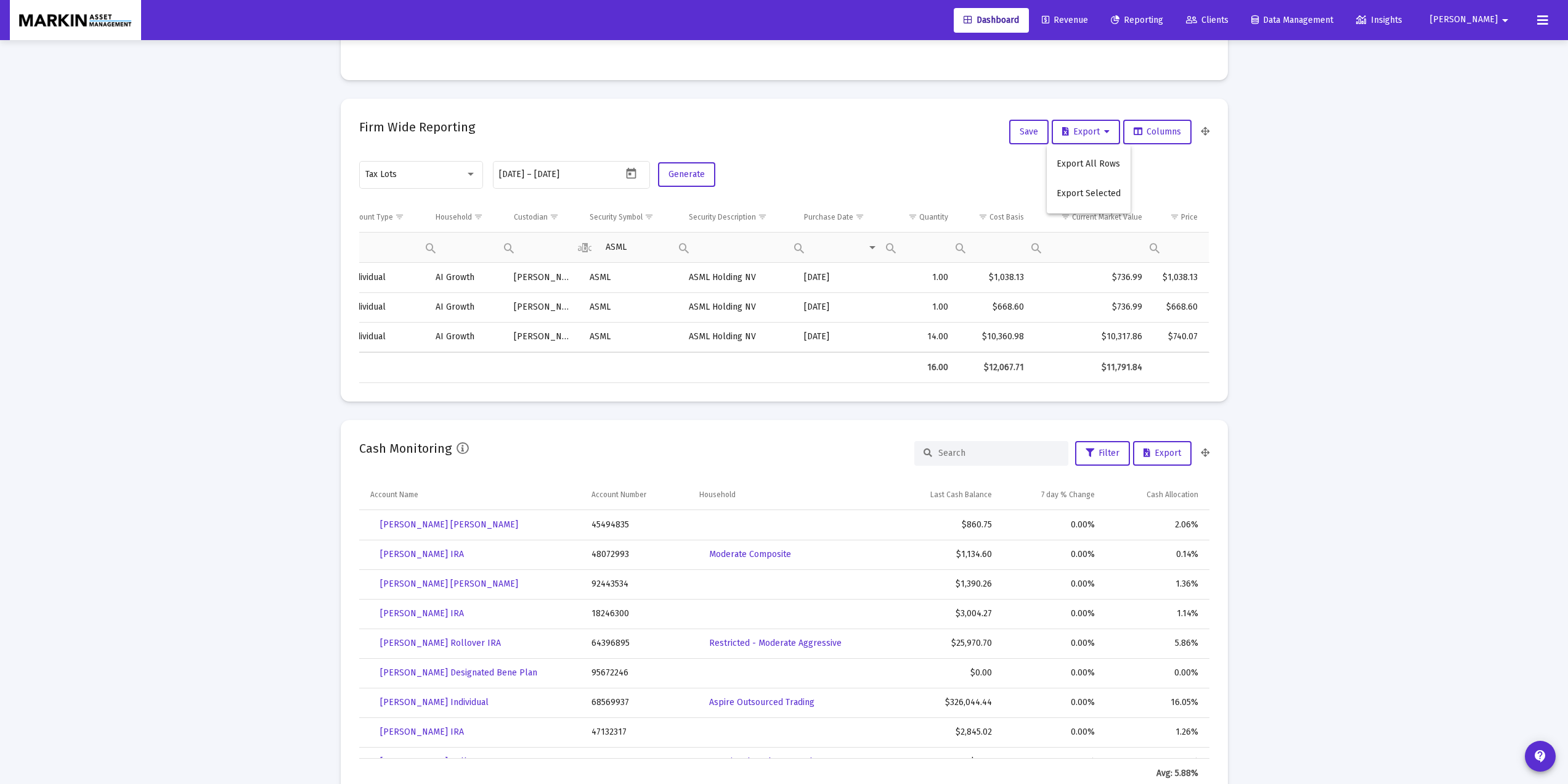
click at [1318, 298] on div at bounding box center [784, 392] width 1568 height 784
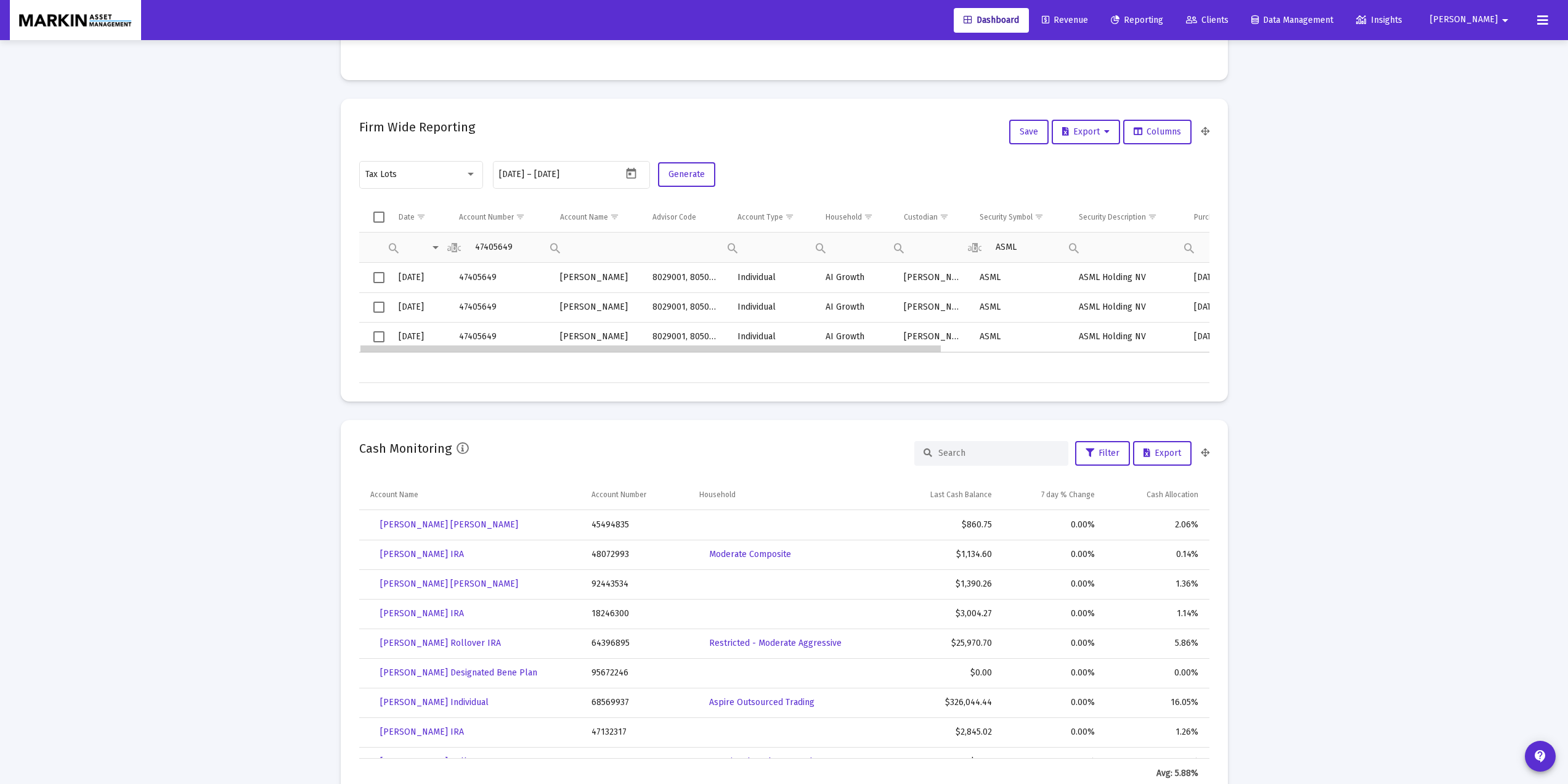
drag, startPoint x: 987, startPoint y: 348, endPoint x: 490, endPoint y: 347, distance: 497.0
click at [374, 274] on span "Select row" at bounding box center [379, 278] width 11 height 11
click at [379, 316] on td "Data grid" at bounding box center [374, 307] width 31 height 29
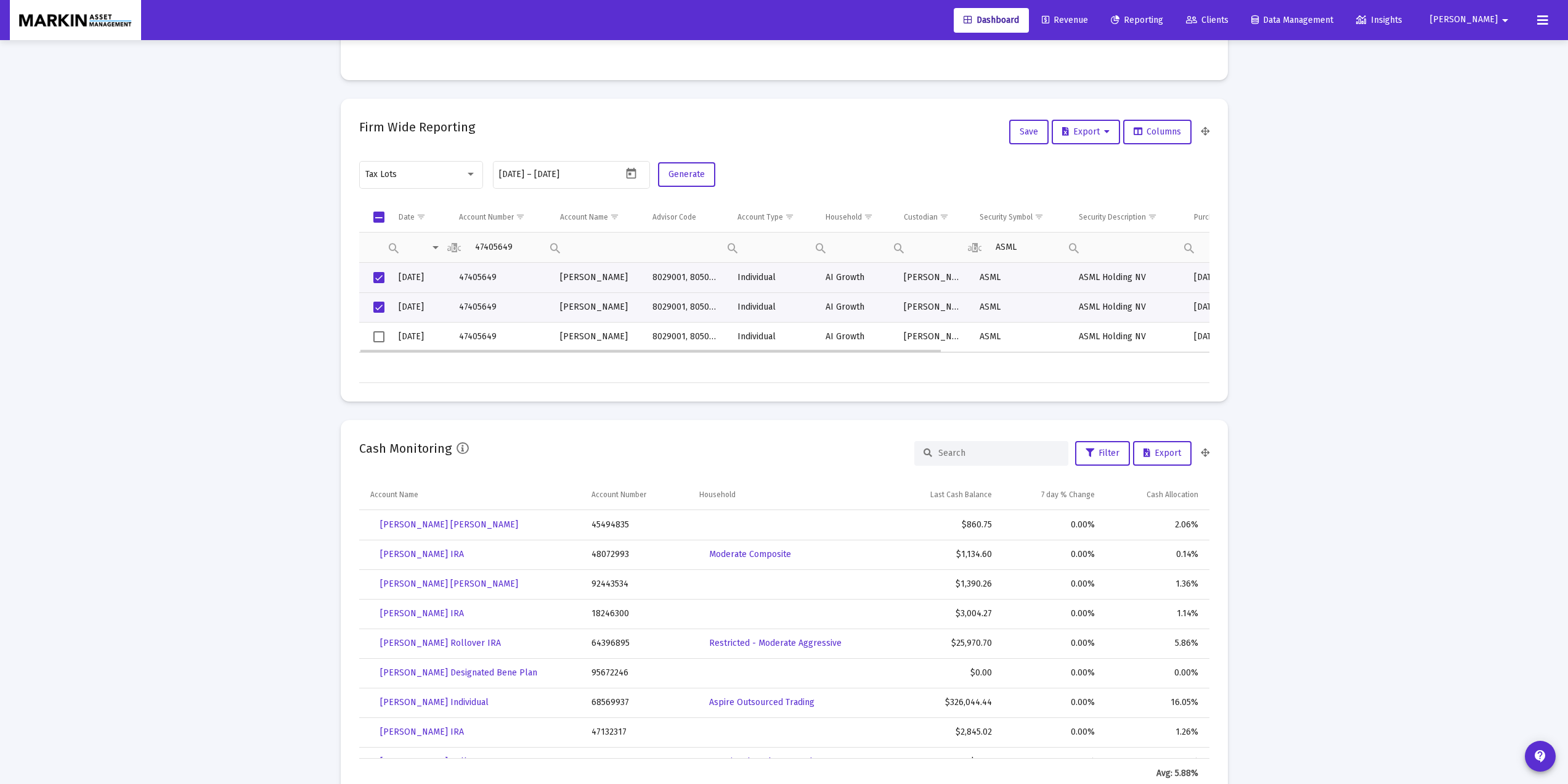
click at [380, 332] on span "Select row" at bounding box center [379, 336] width 11 height 11
click at [1102, 132] on span "Export" at bounding box center [1086, 131] width 48 height 10
click at [1104, 186] on button "Export Selected" at bounding box center [1089, 193] width 84 height 29
click at [1326, 283] on div "Loading... Assets Under Management Monthly 90 Days Firm Wide Target vs Actual A…" at bounding box center [784, 797] width 1568 height 2579
click at [462, 180] on div "Tax Lots" at bounding box center [420, 174] width 111 height 30
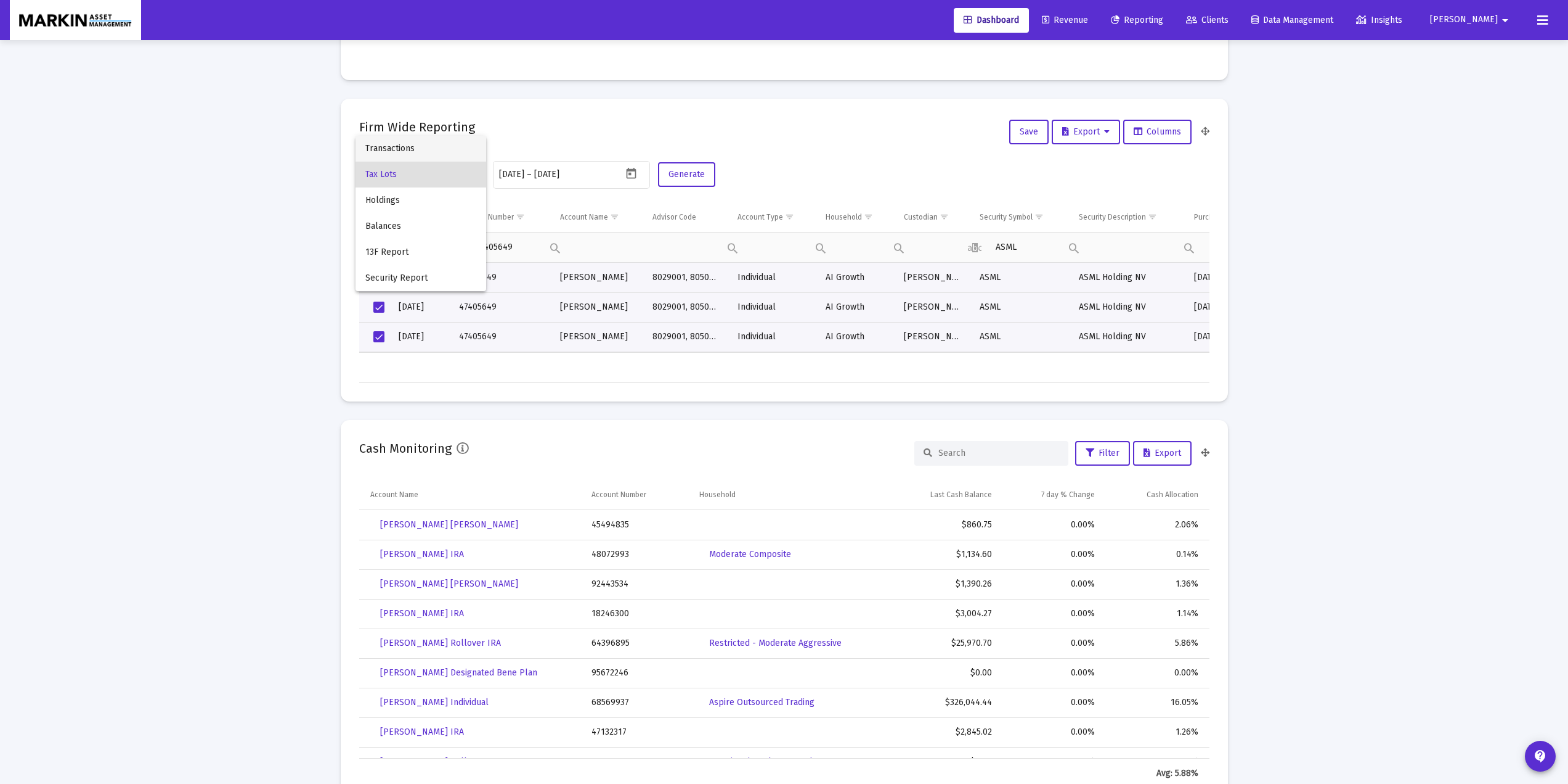
click at [403, 157] on span "Transactions" at bounding box center [420, 148] width 111 height 26
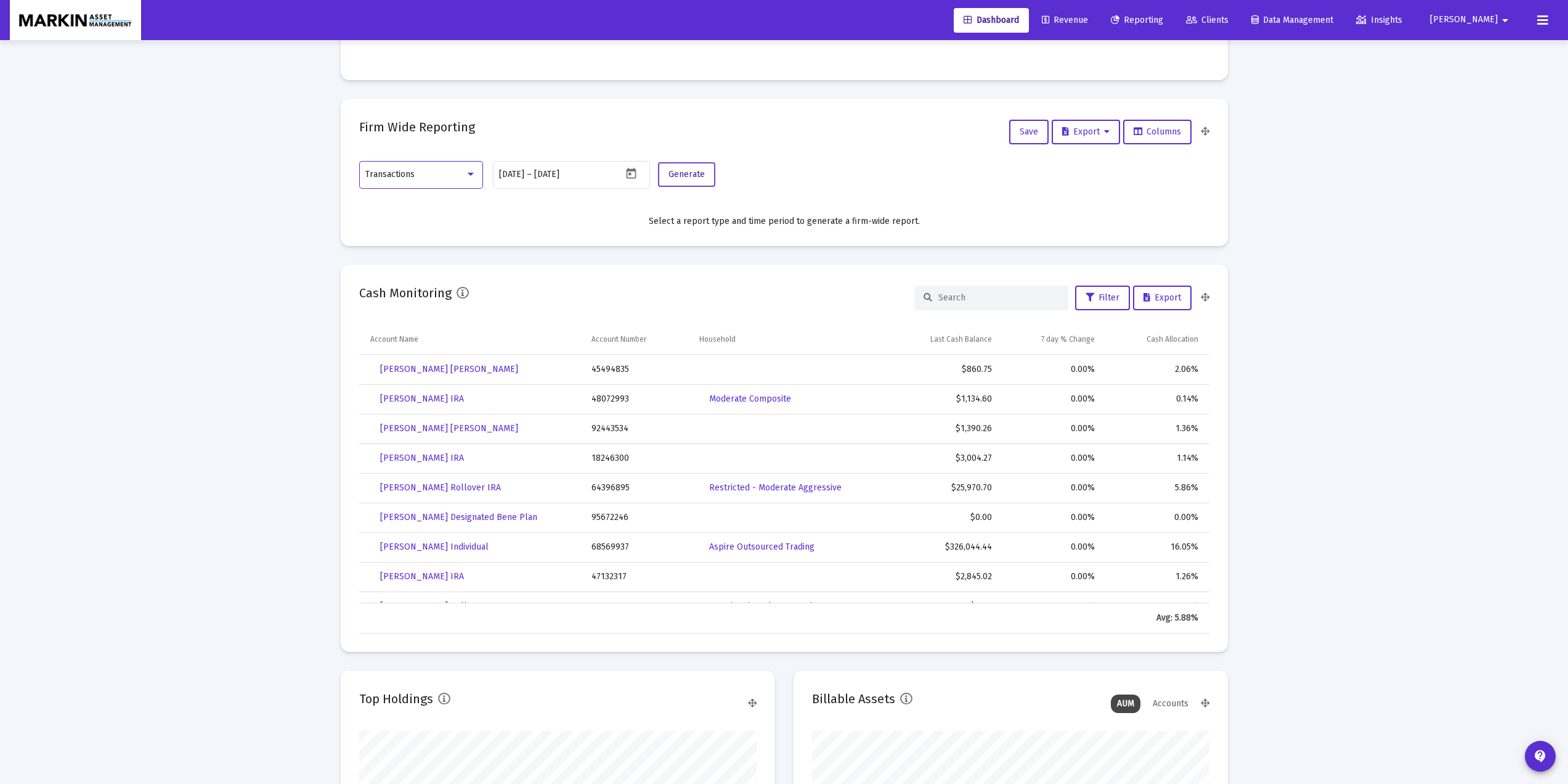
click at [683, 173] on span "Generate" at bounding box center [687, 173] width 37 height 10
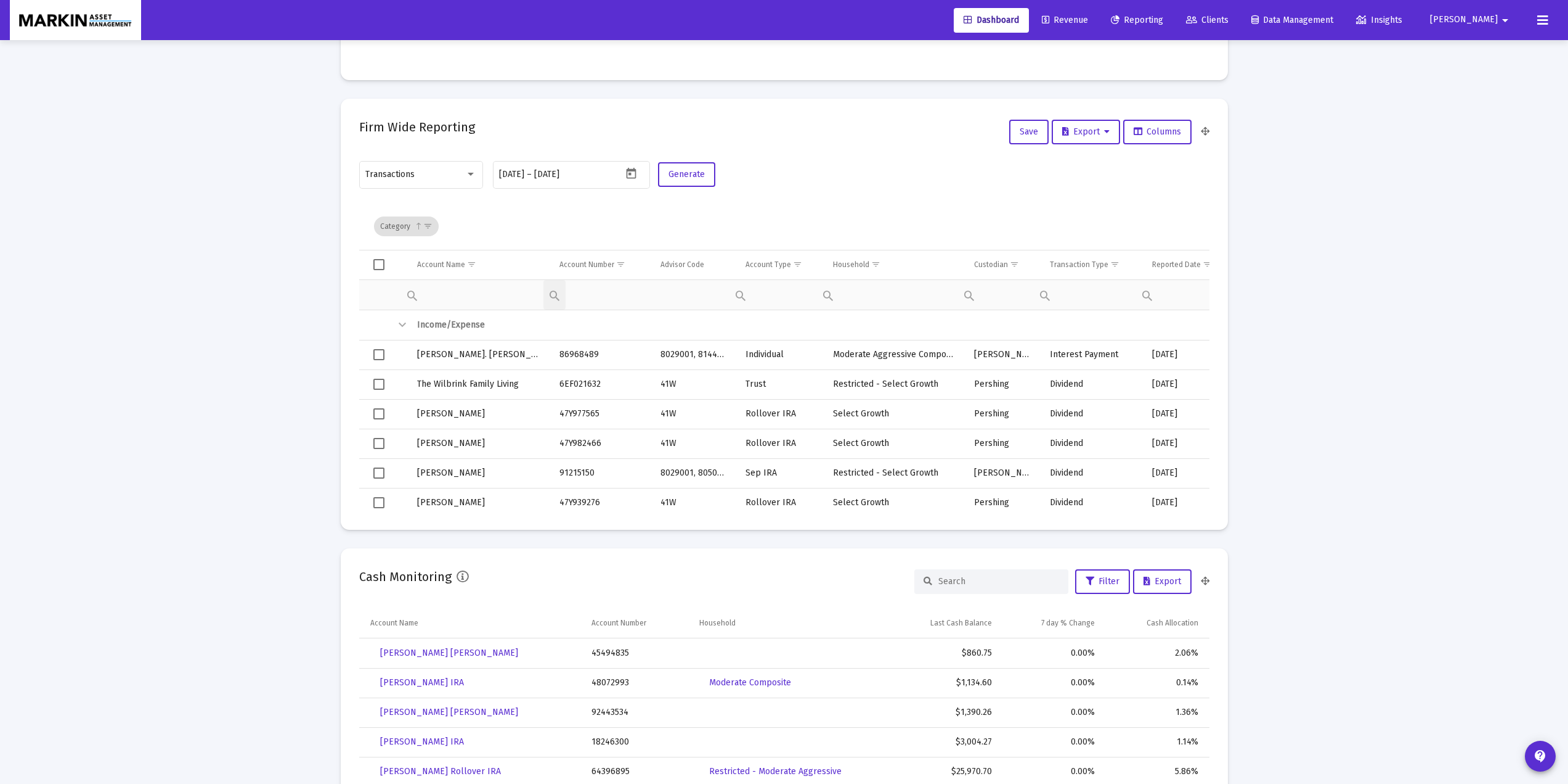
click at [546, 288] on div "Filter cell" at bounding box center [555, 295] width 22 height 29
click at [594, 325] on span "Contains" at bounding box center [599, 324] width 38 height 11
paste input "47405649"
type input "47405649"
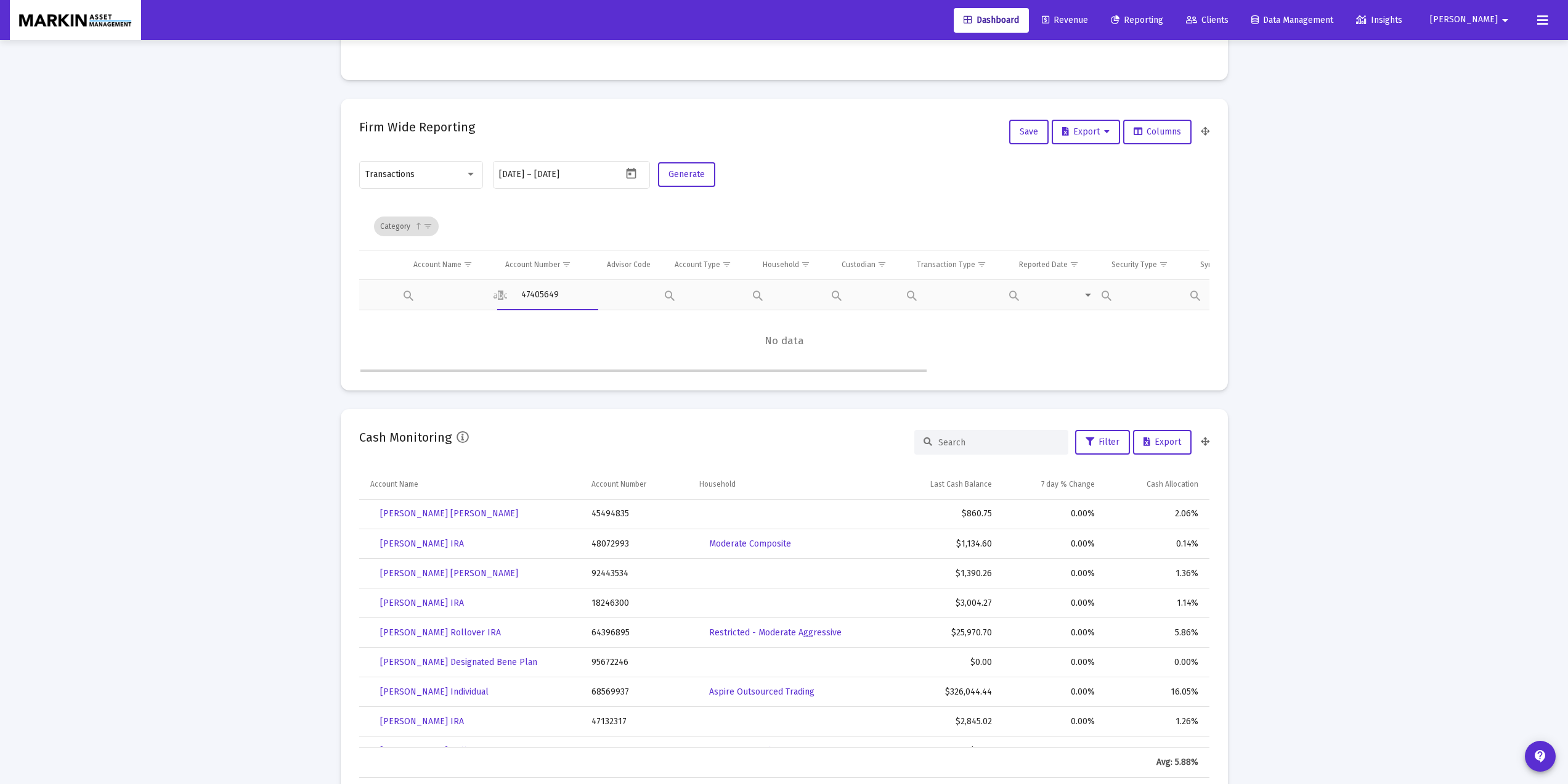
type input "47405649"
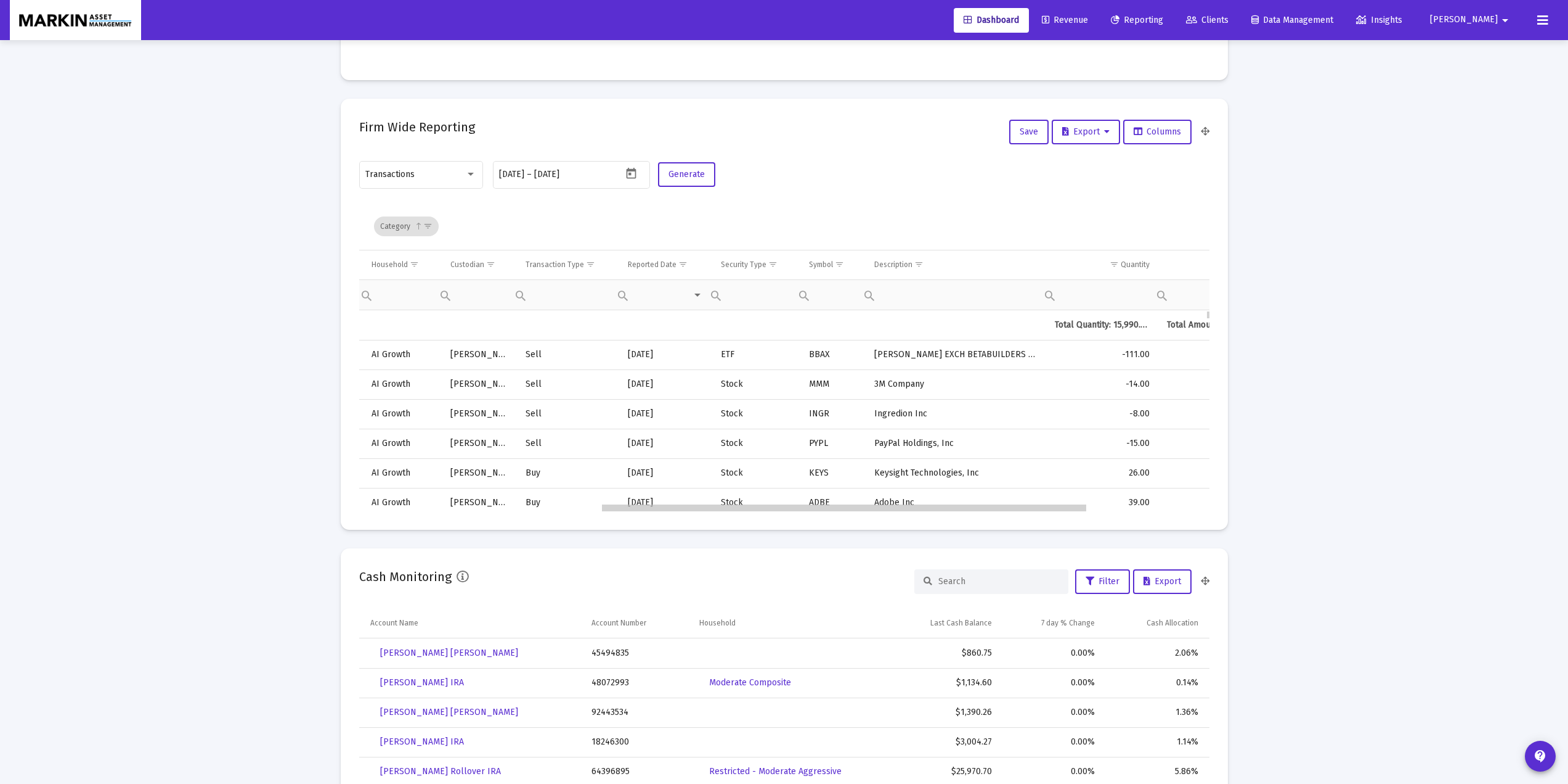
scroll to position [0, 425]
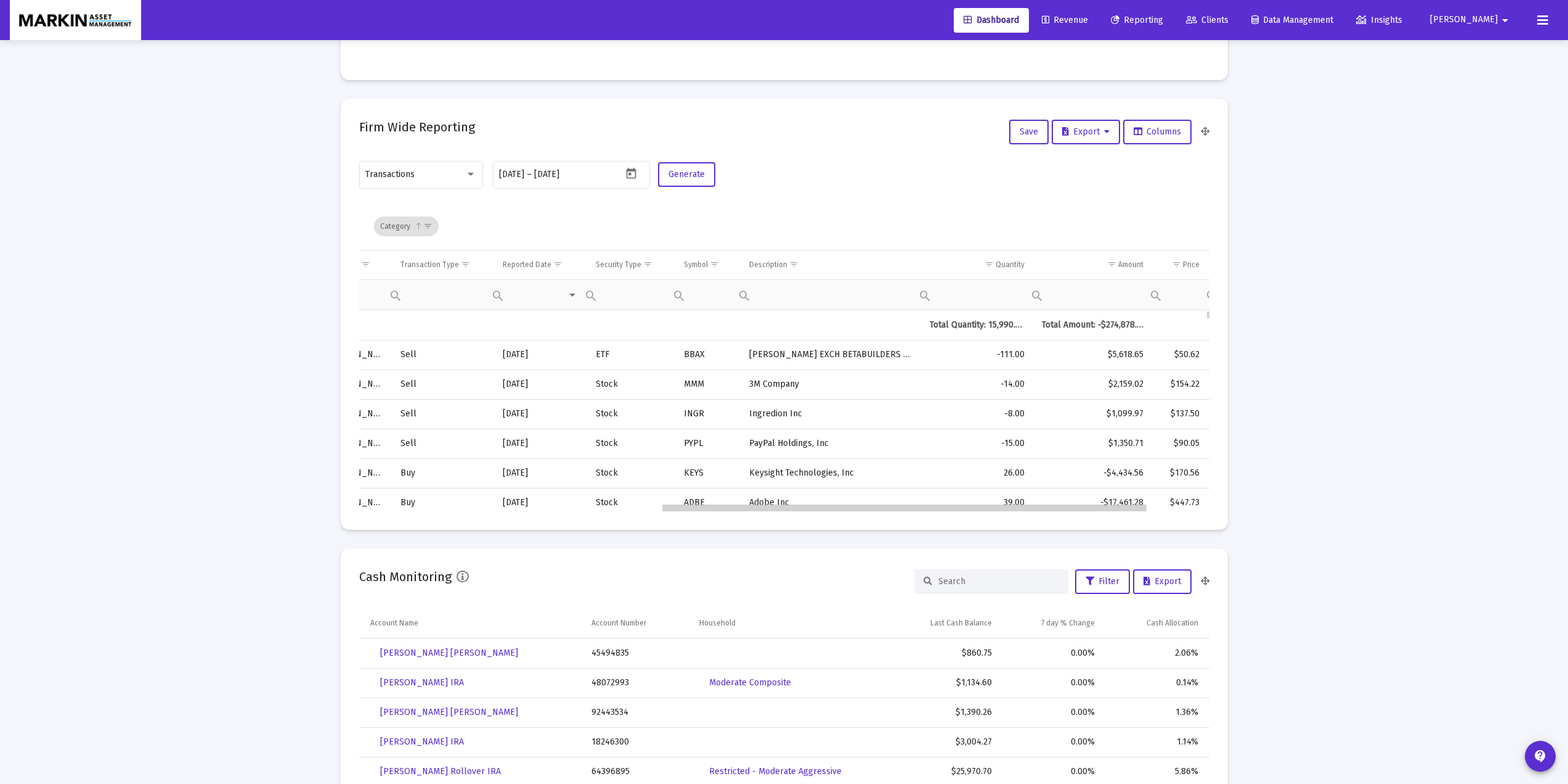
drag, startPoint x: 765, startPoint y: 508, endPoint x: 1081, endPoint y: 491, distance: 316.5
click at [677, 300] on div "Contains Does not contain Starts with Ends with Equals Does not equal Reset" at bounding box center [679, 295] width 22 height 29
click at [679, 295] on div "Filter cell" at bounding box center [679, 295] width 22 height 29
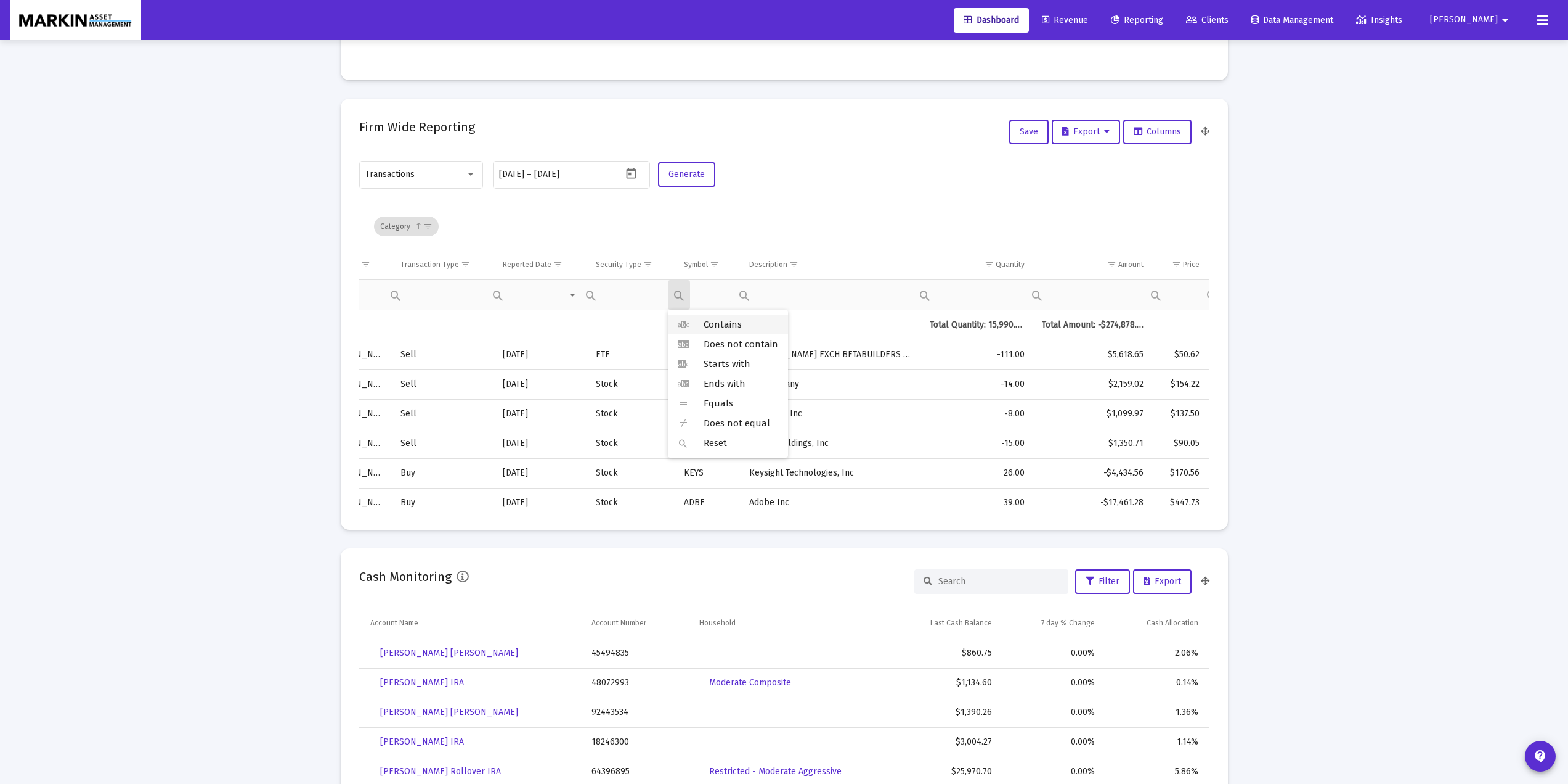
click at [704, 323] on span "Contains" at bounding box center [723, 324] width 38 height 11
type input "ASML"
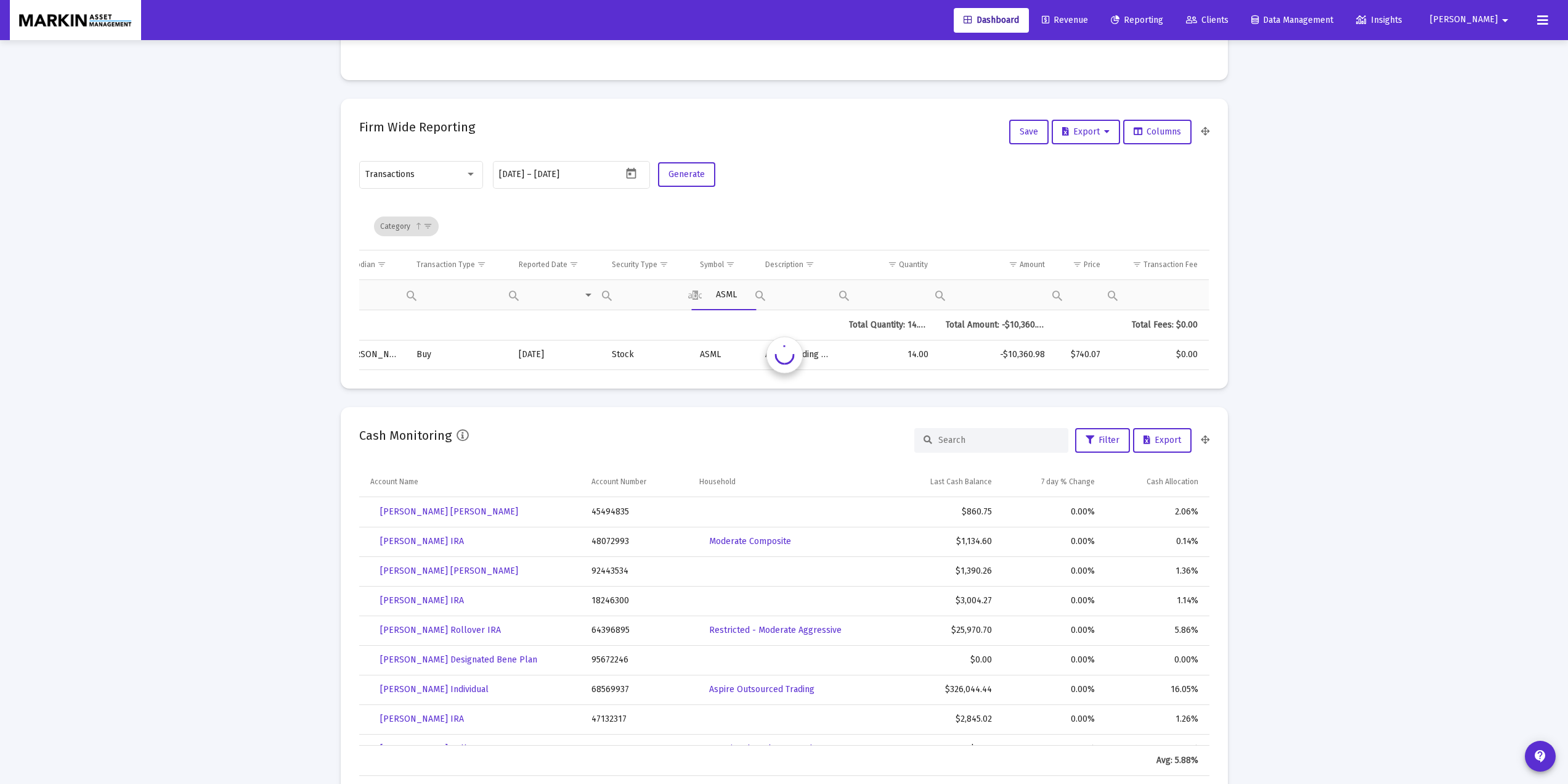
scroll to position [0, 521]
drag, startPoint x: 874, startPoint y: 367, endPoint x: 969, endPoint y: 356, distance: 95.6
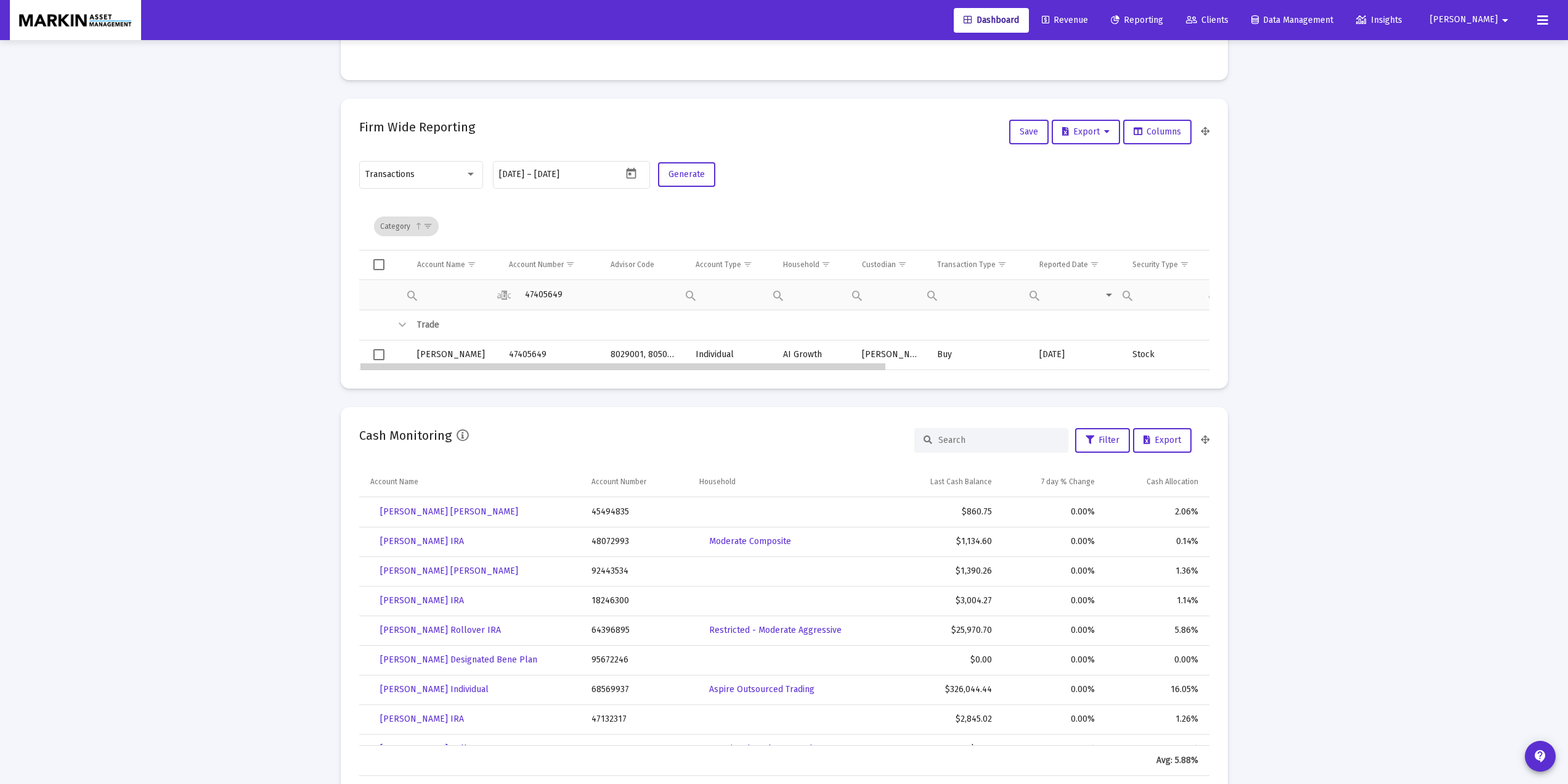
drag, startPoint x: 758, startPoint y: 366, endPoint x: 383, endPoint y: 370, distance: 375.0
click at [384, 351] on span "Select row" at bounding box center [379, 354] width 11 height 11
click at [1098, 129] on span "Export" at bounding box center [1086, 131] width 48 height 10
click at [1067, 197] on button "Export Selected" at bounding box center [1089, 193] width 84 height 29
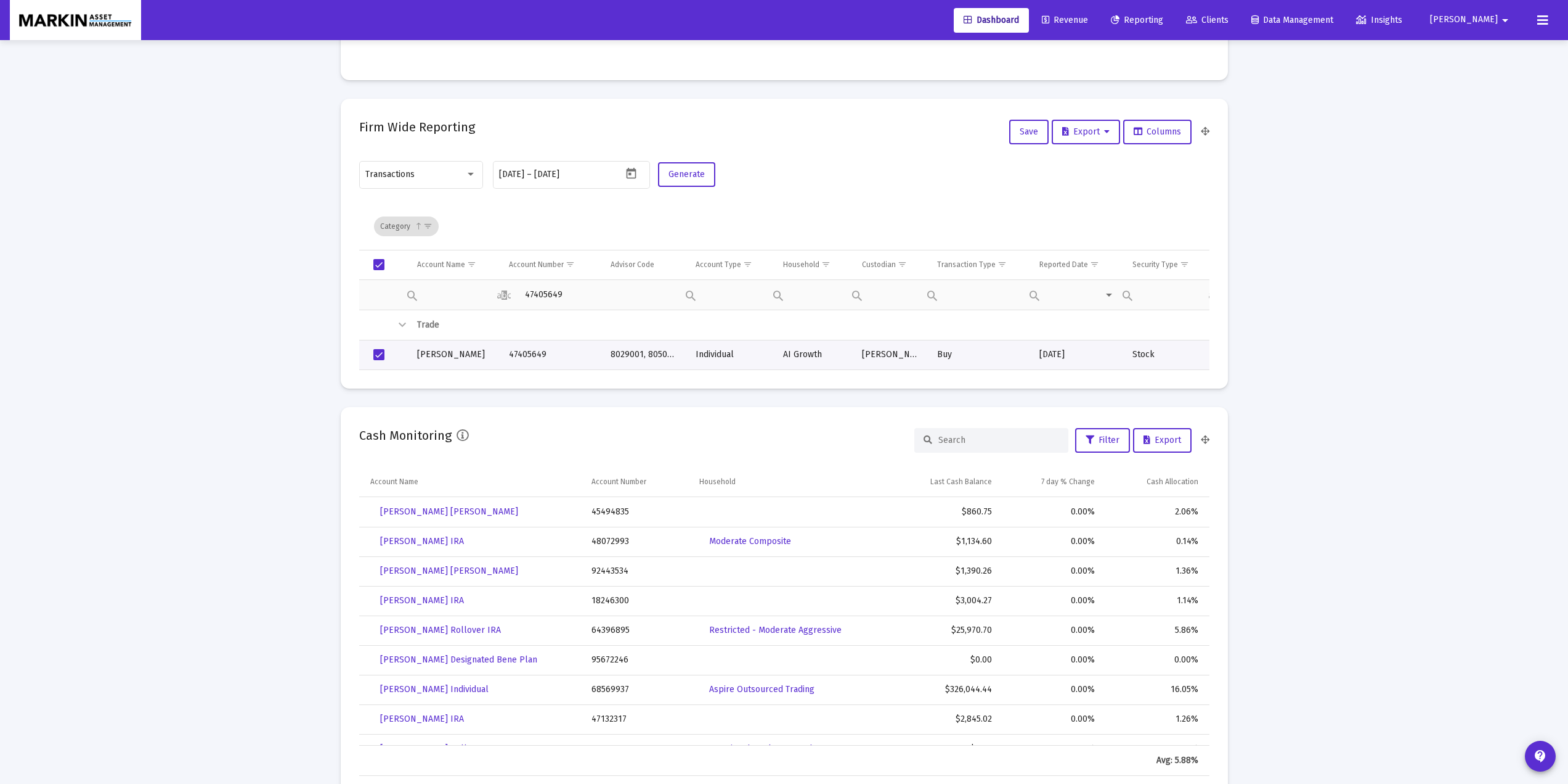
click at [1316, 405] on div "Loading... Assets Under Management Monthly 90 Days Firm Wide Target vs Actual A…" at bounding box center [784, 790] width 1568 height 2566
